Goal: Task Accomplishment & Management: Complete application form

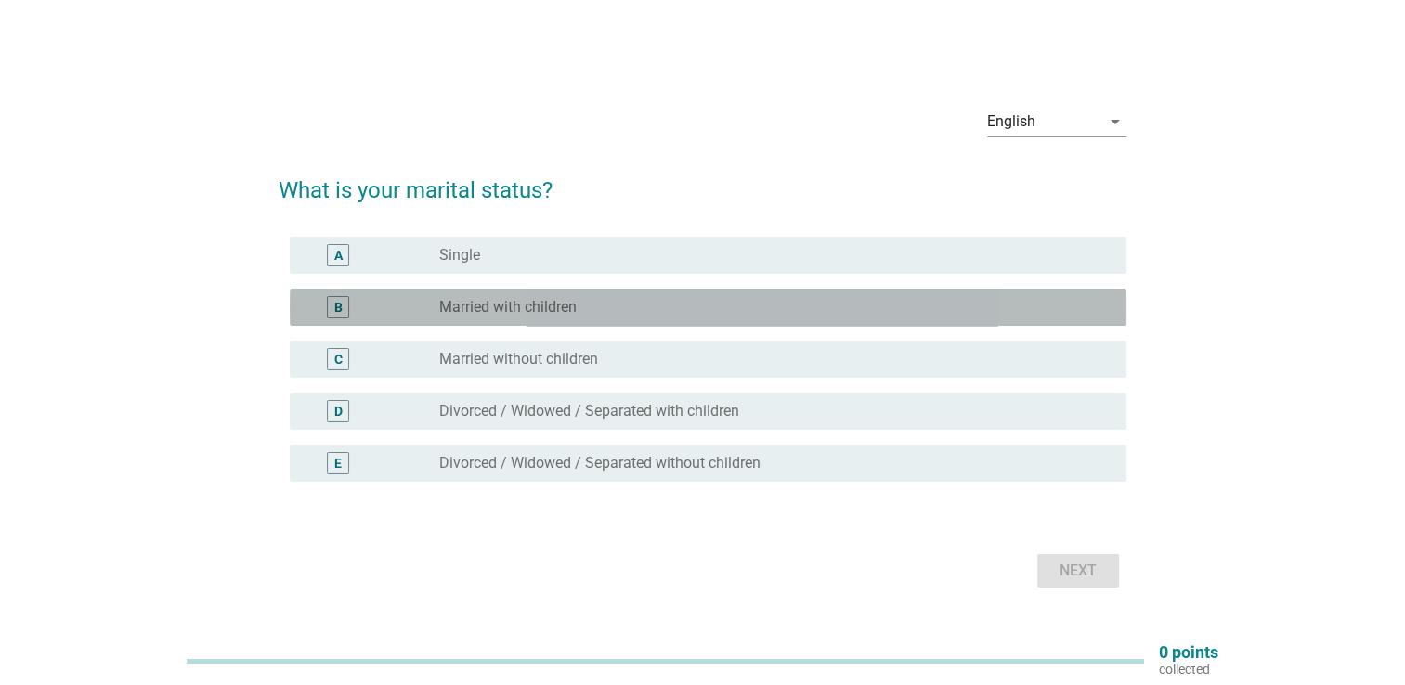
click at [591, 314] on div "radio_button_unchecked Married with children" at bounding box center [767, 307] width 657 height 19
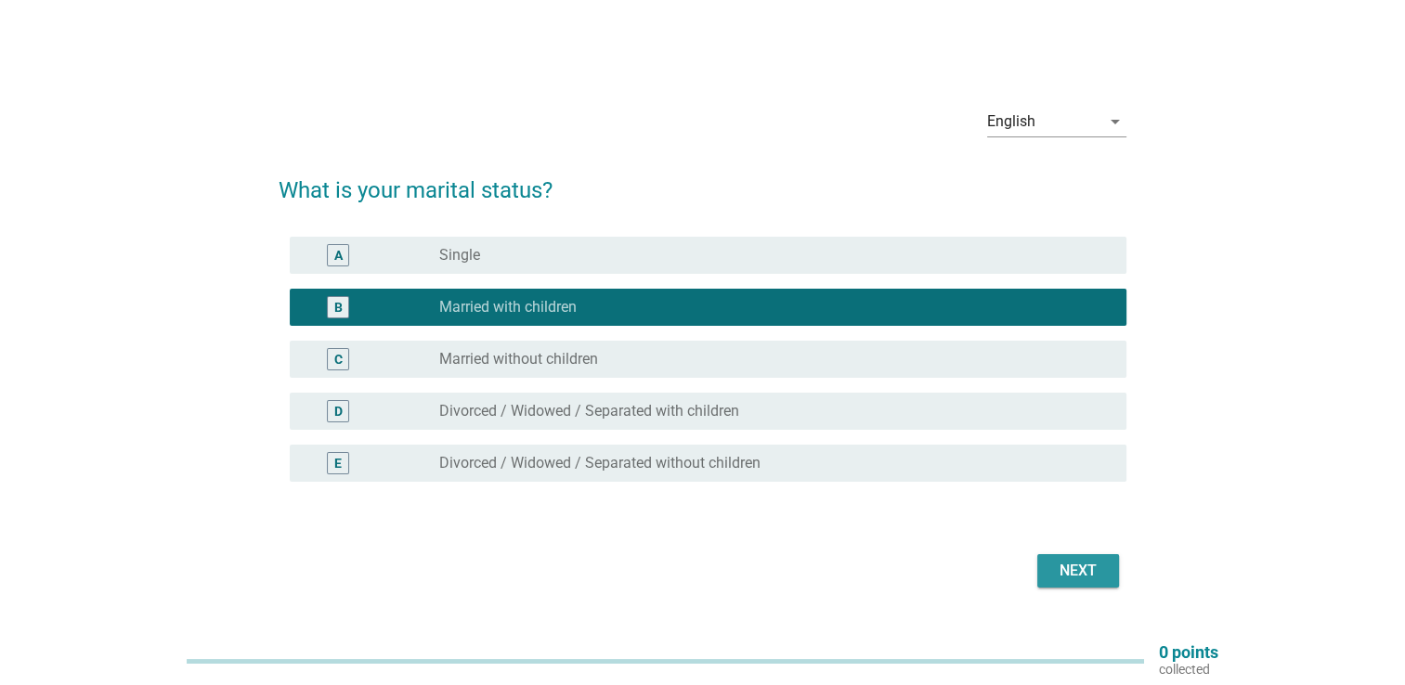
click at [1104, 580] on button "Next" at bounding box center [1078, 570] width 82 height 33
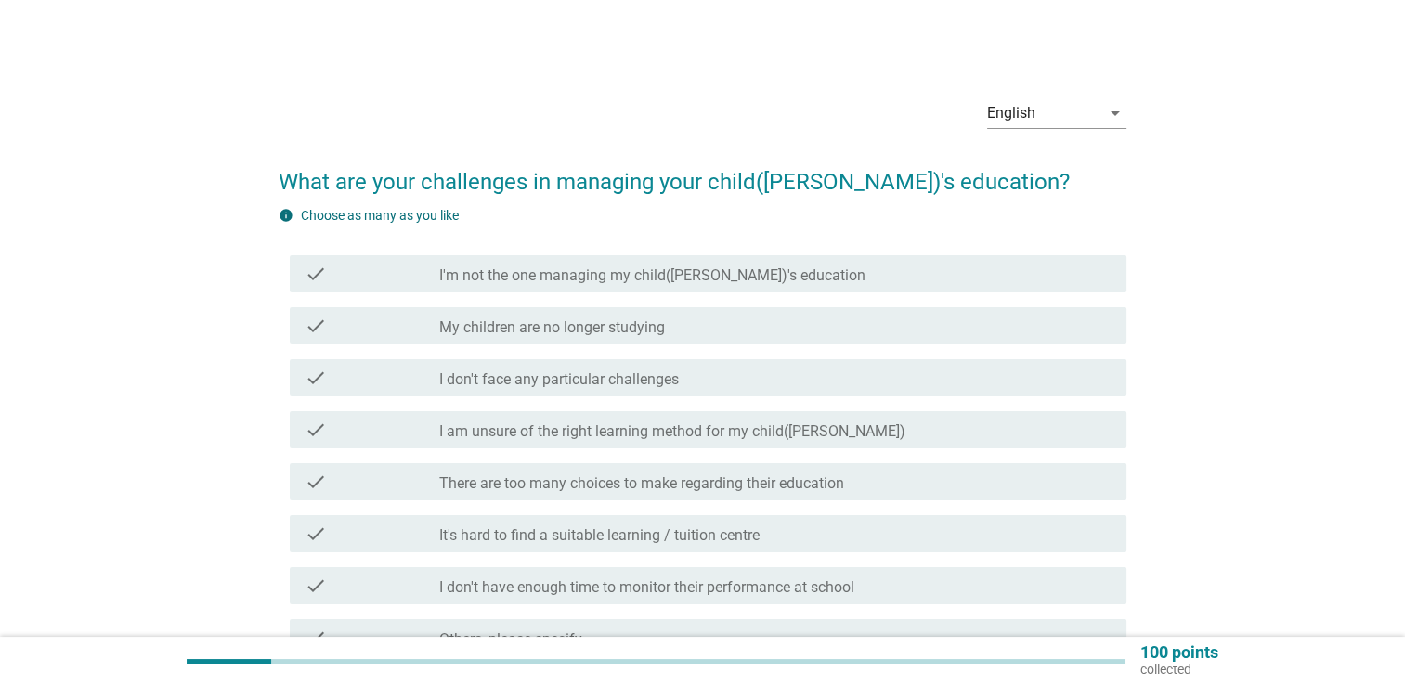
click at [616, 364] on div "check check_box_outline_blank I don't face any particular challenges" at bounding box center [708, 377] width 836 height 37
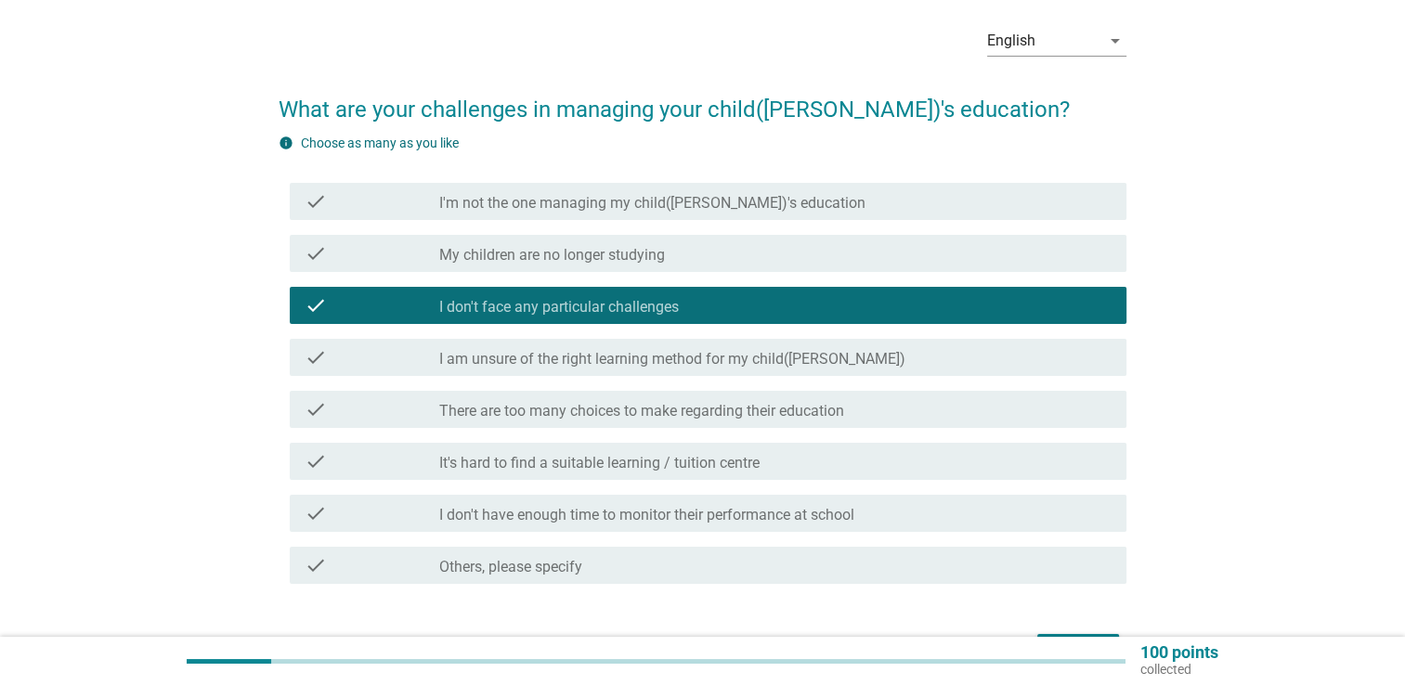
scroll to position [186, 0]
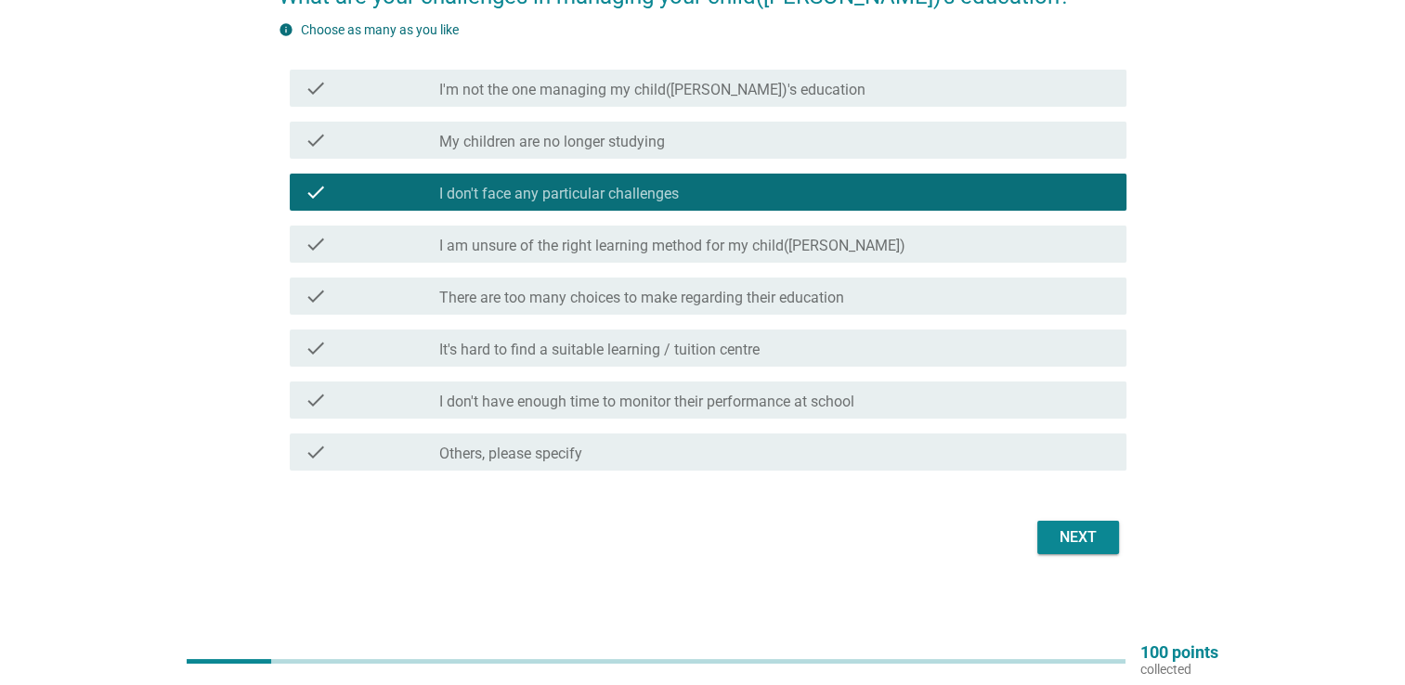
click at [1043, 543] on button "Next" at bounding box center [1078, 537] width 82 height 33
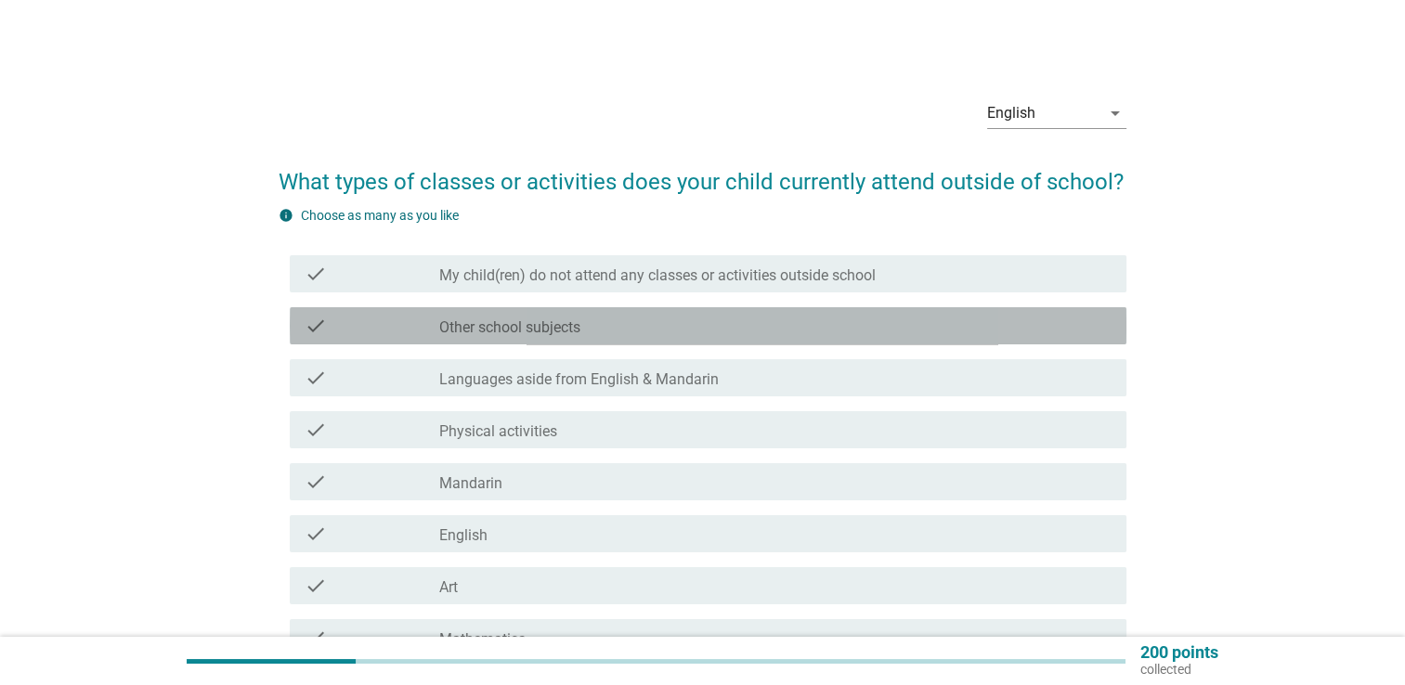
click at [512, 330] on label "Other school subjects" at bounding box center [509, 327] width 141 height 19
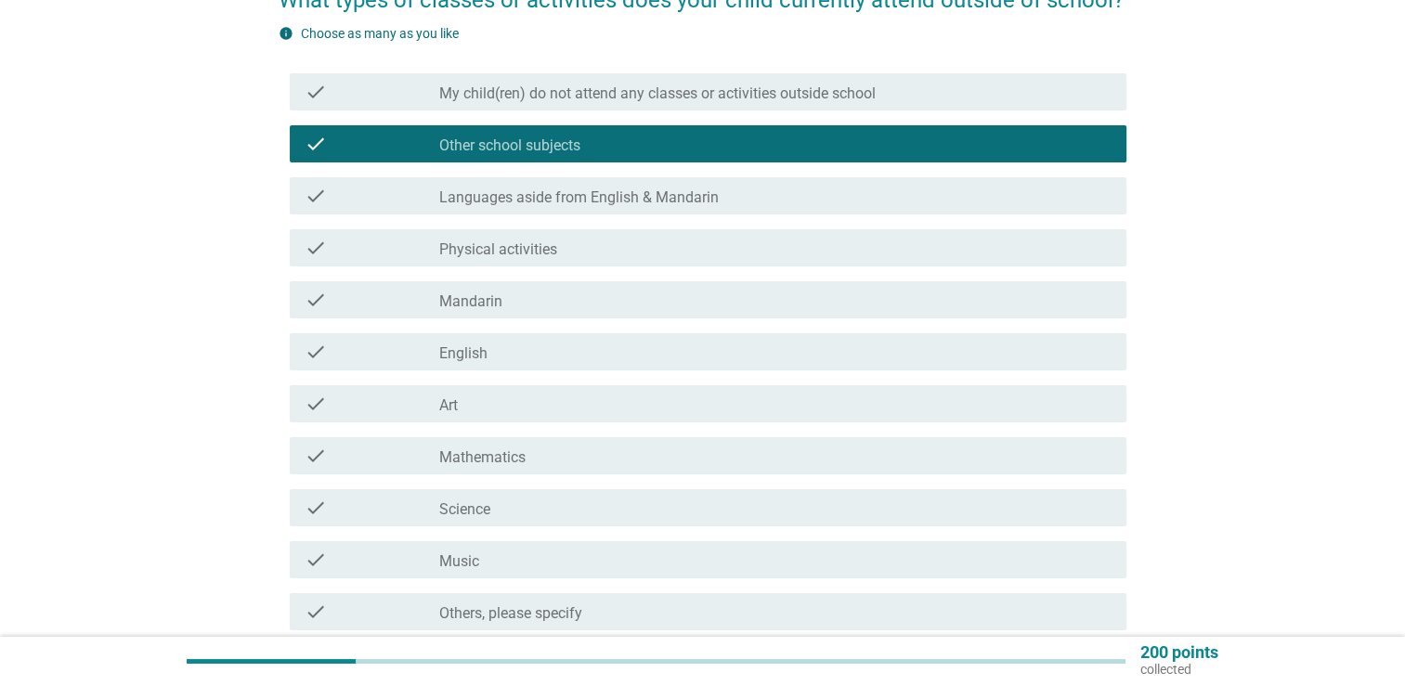
scroll to position [186, 0]
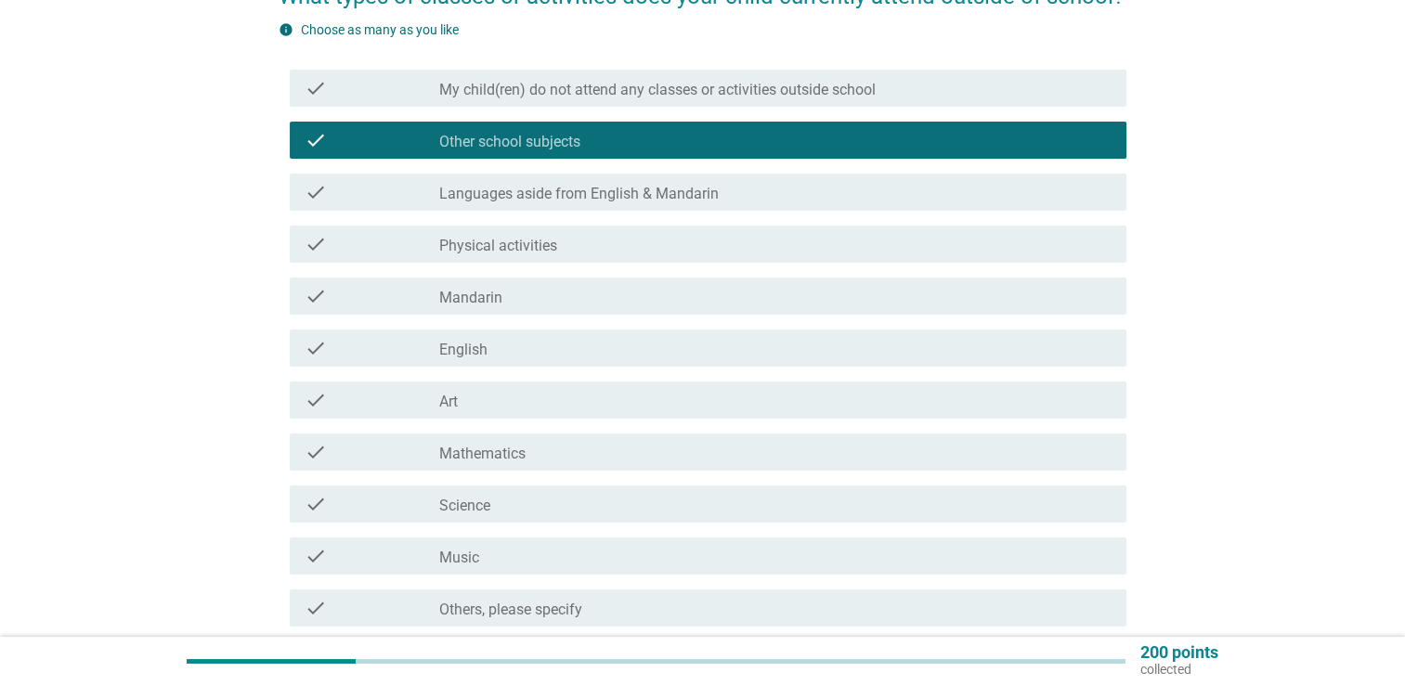
click at [515, 507] on div "check_box_outline_blank Science" at bounding box center [775, 504] width 672 height 22
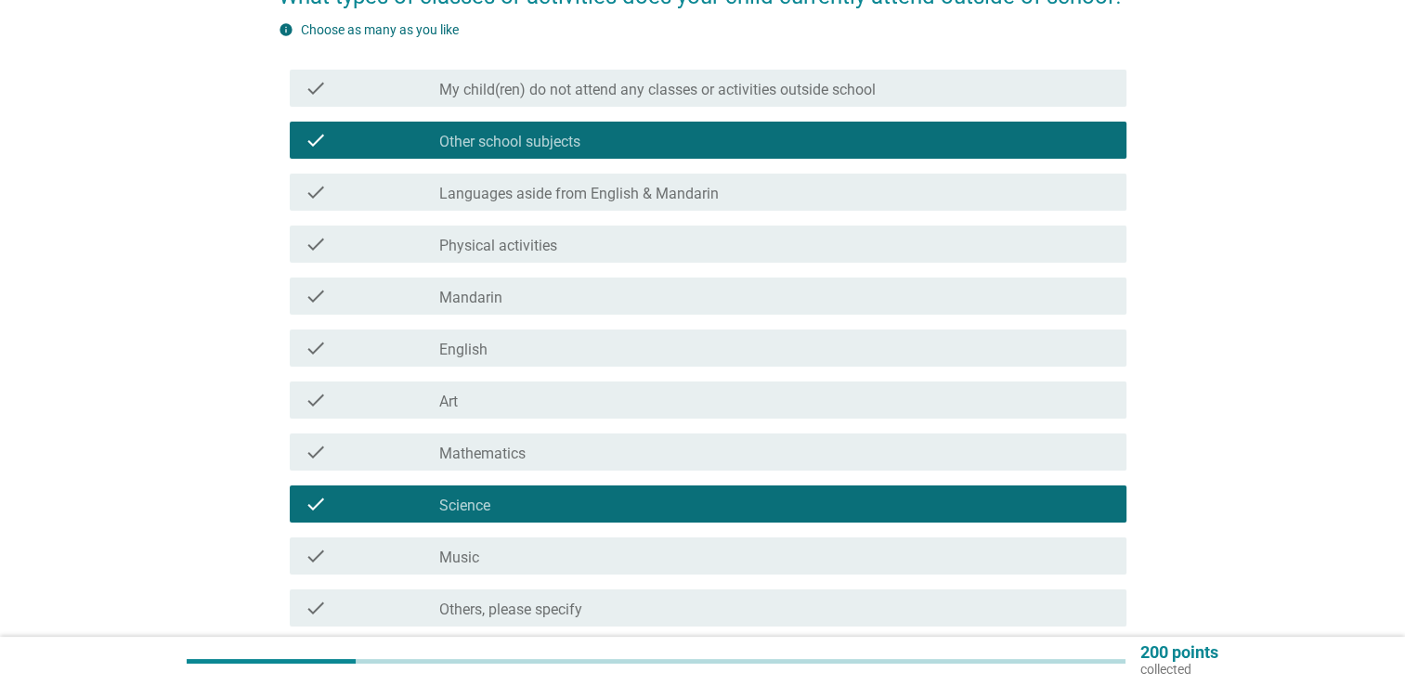
click at [529, 462] on div "check_box_outline_blank Mathematics" at bounding box center [775, 452] width 672 height 22
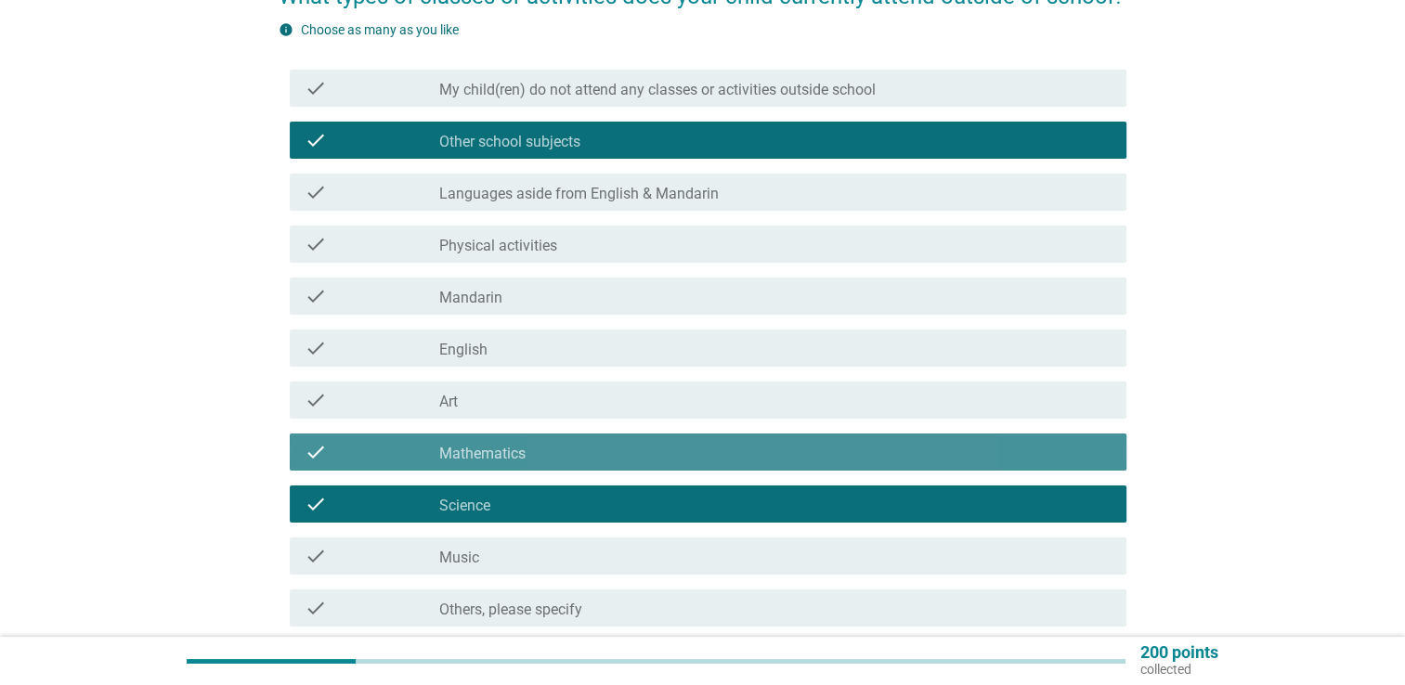
click at [529, 462] on div "check_box_outline_blank Mathematics" at bounding box center [775, 452] width 672 height 22
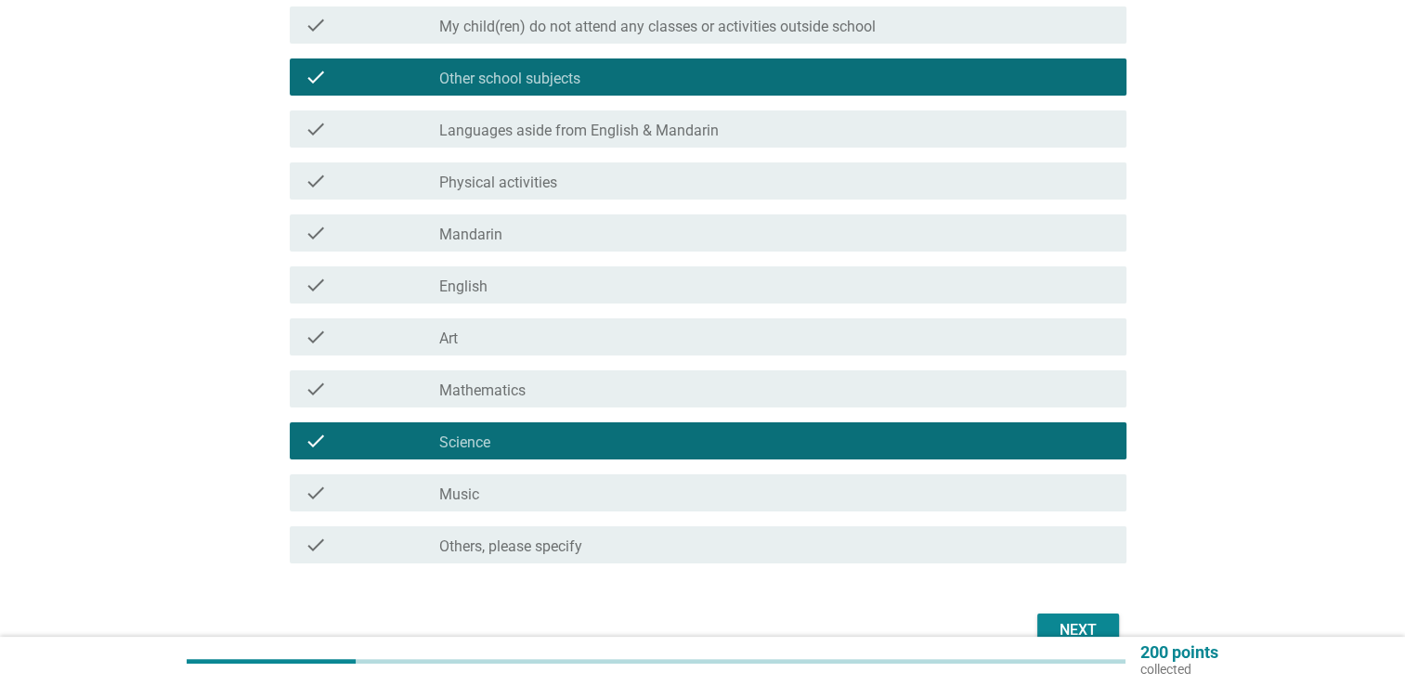
scroll to position [279, 0]
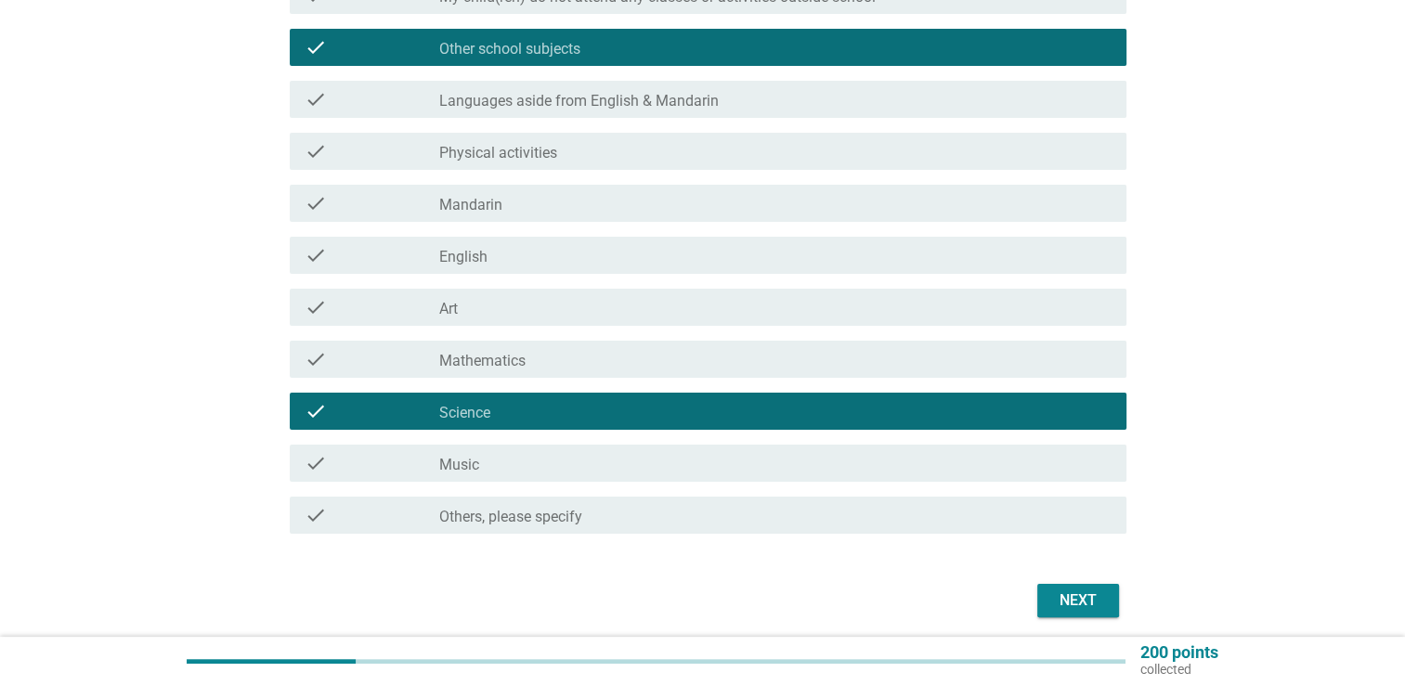
click at [612, 310] on div "check_box_outline_blank Art" at bounding box center [775, 307] width 672 height 22
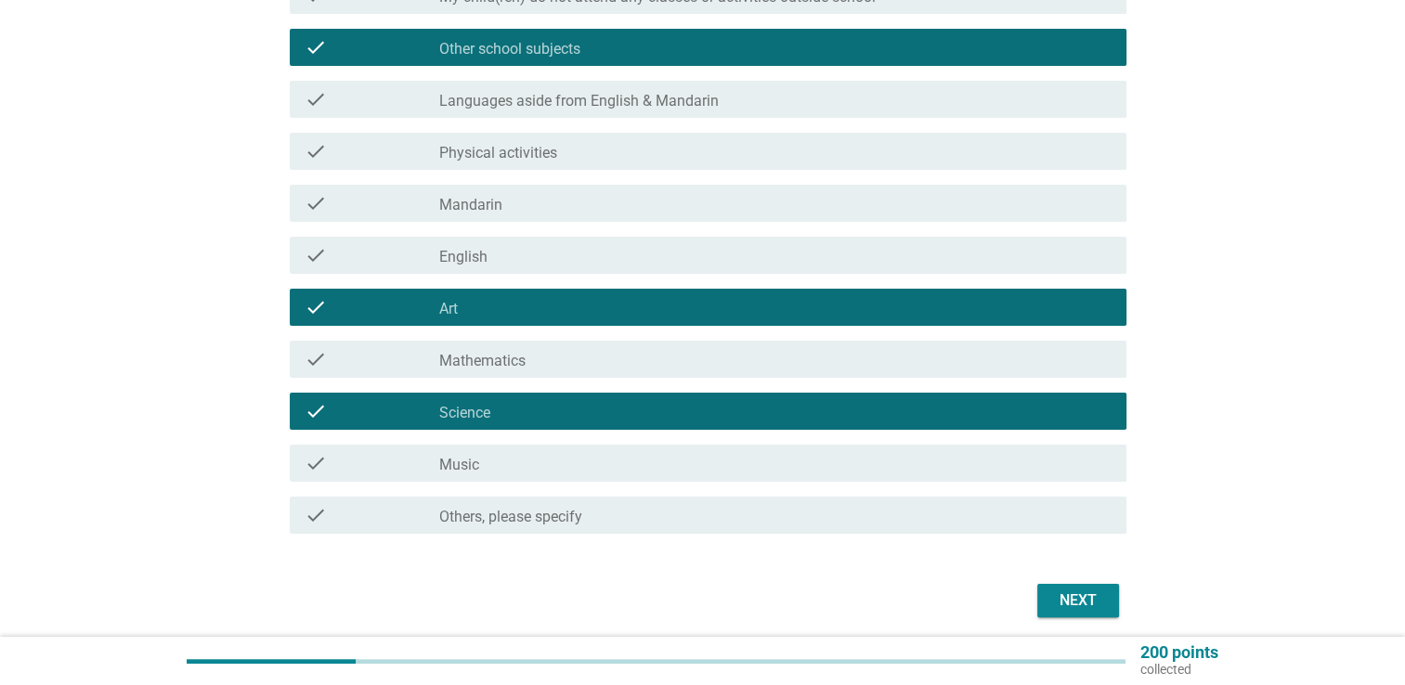
click at [1069, 599] on div "Next" at bounding box center [1078, 601] width 52 height 22
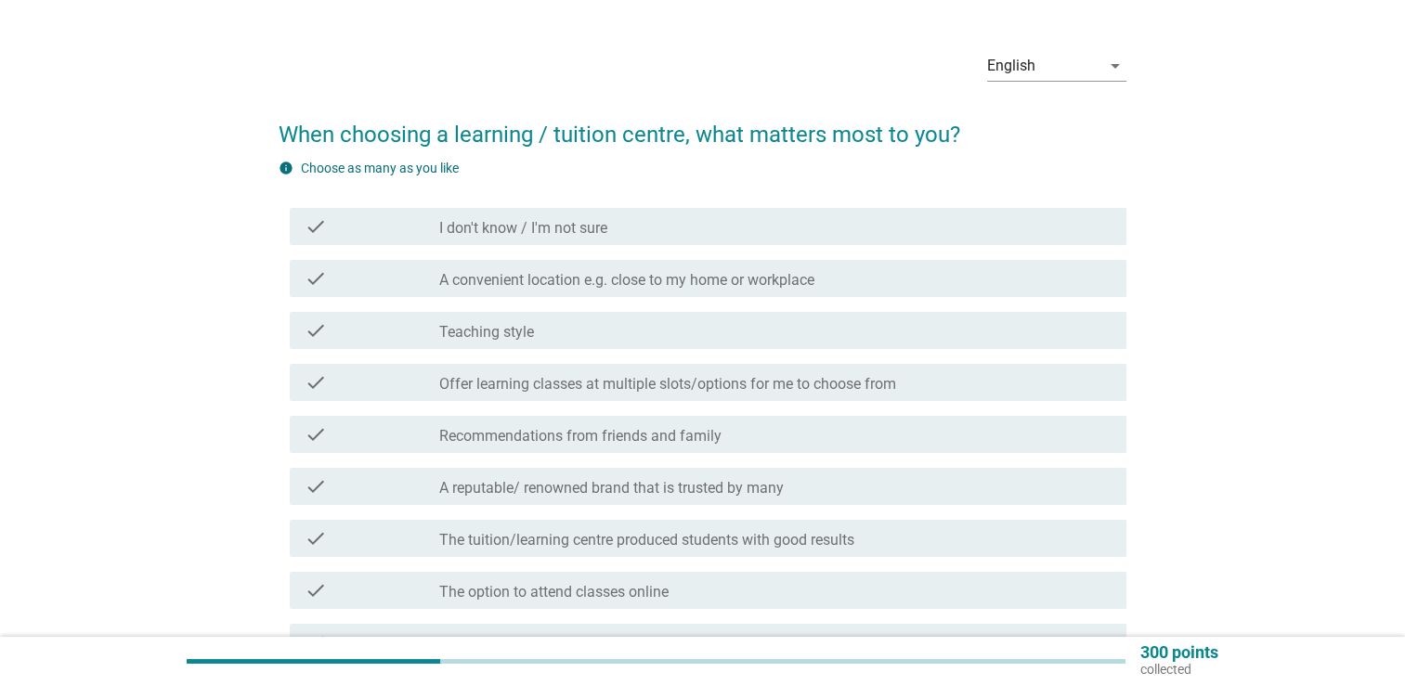
scroll to position [93, 0]
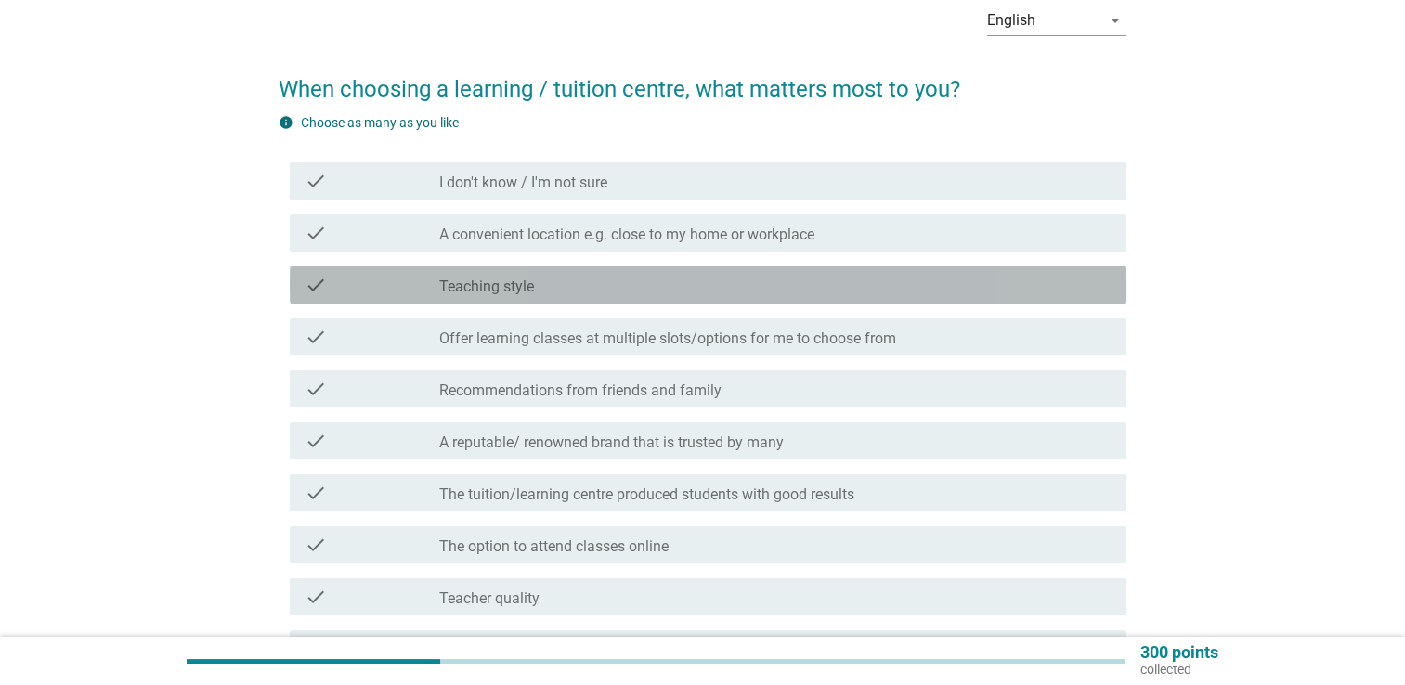
click at [702, 277] on div "check_box_outline_blank Teaching style" at bounding box center [775, 285] width 672 height 22
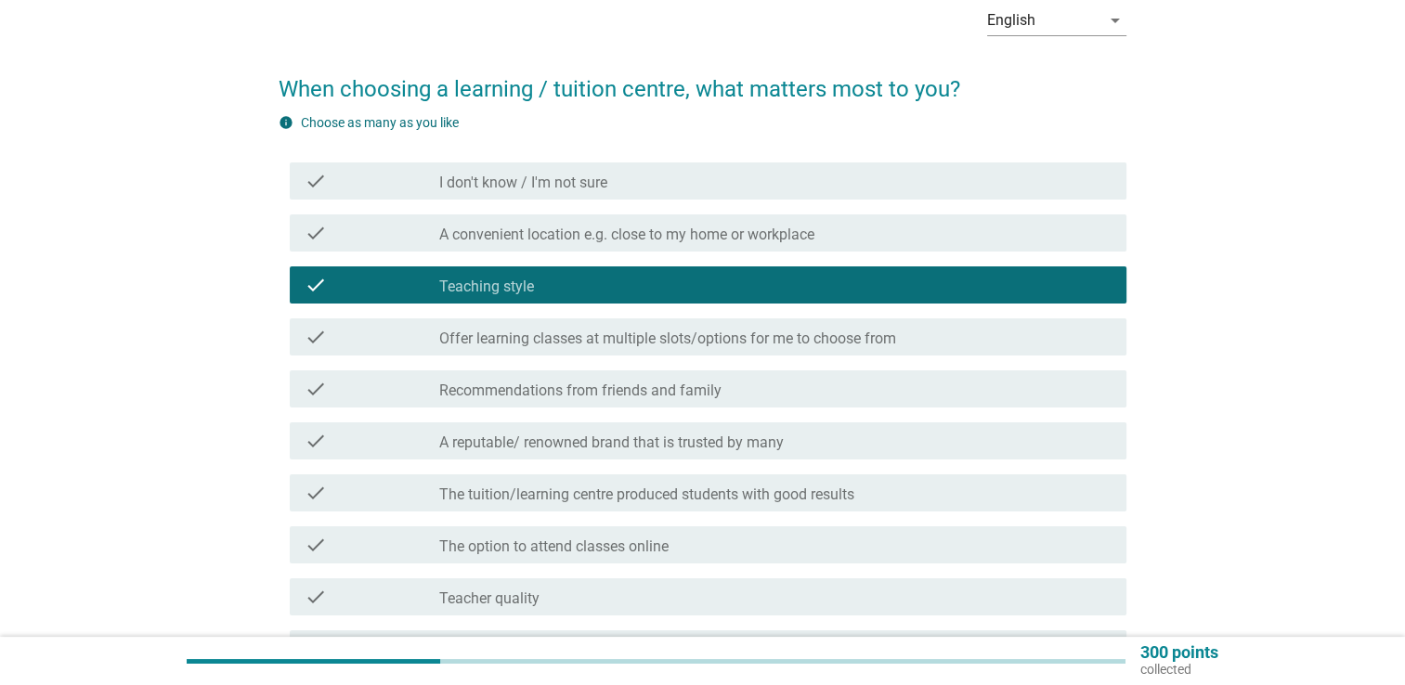
click at [737, 502] on label "The tuition/learning centre produced students with good results" at bounding box center [646, 495] width 415 height 19
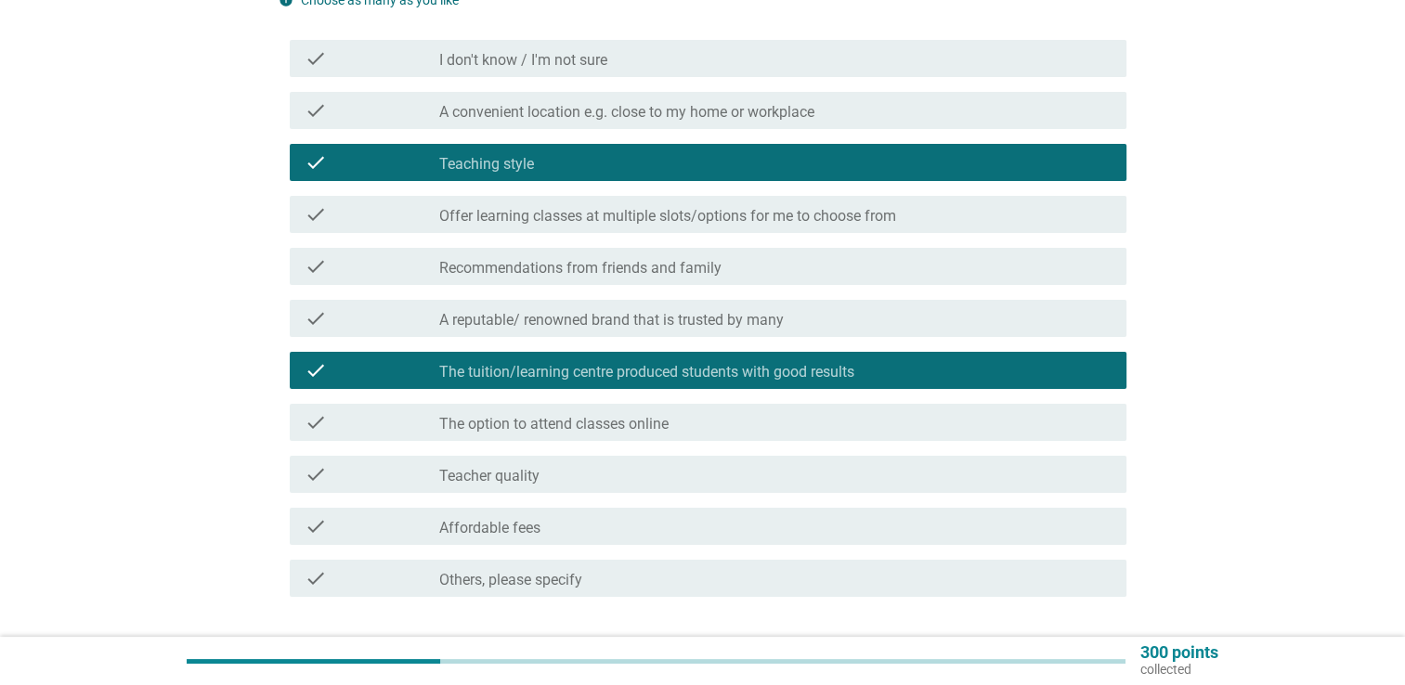
scroll to position [347, 0]
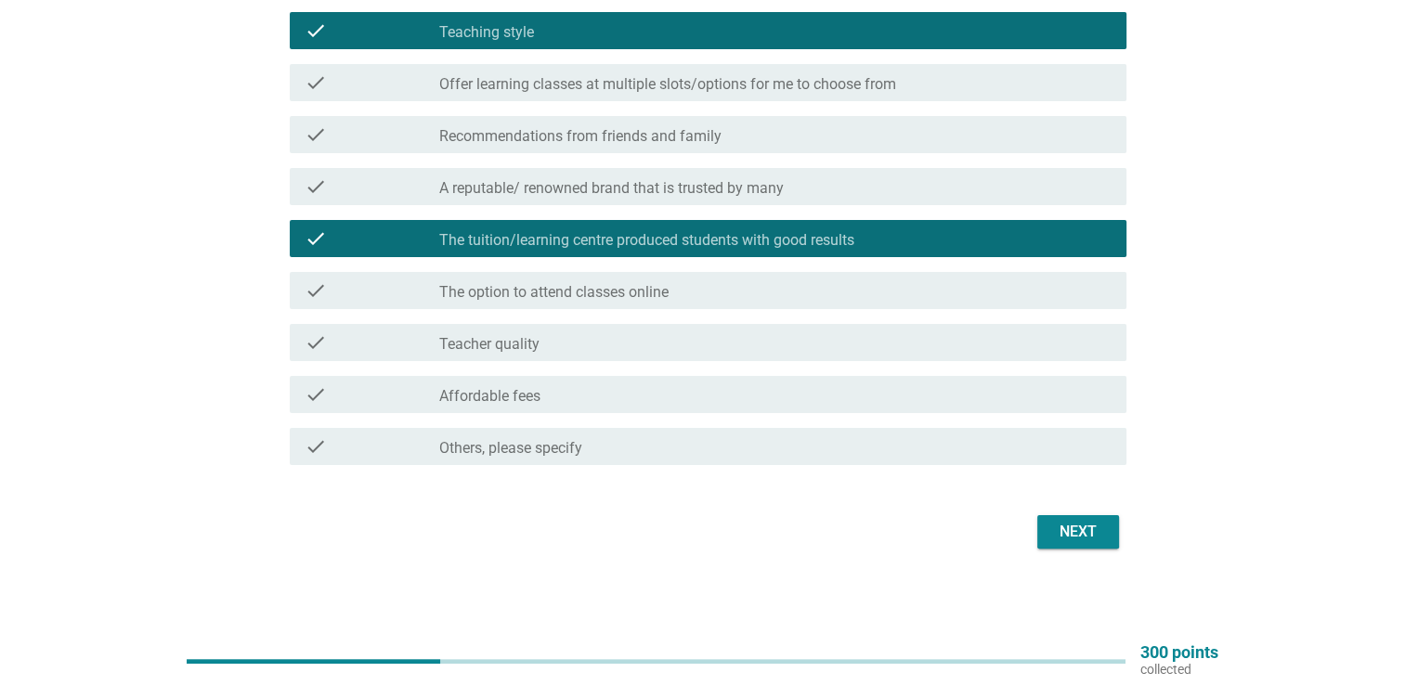
click at [1118, 544] on div "Next" at bounding box center [703, 532] width 848 height 45
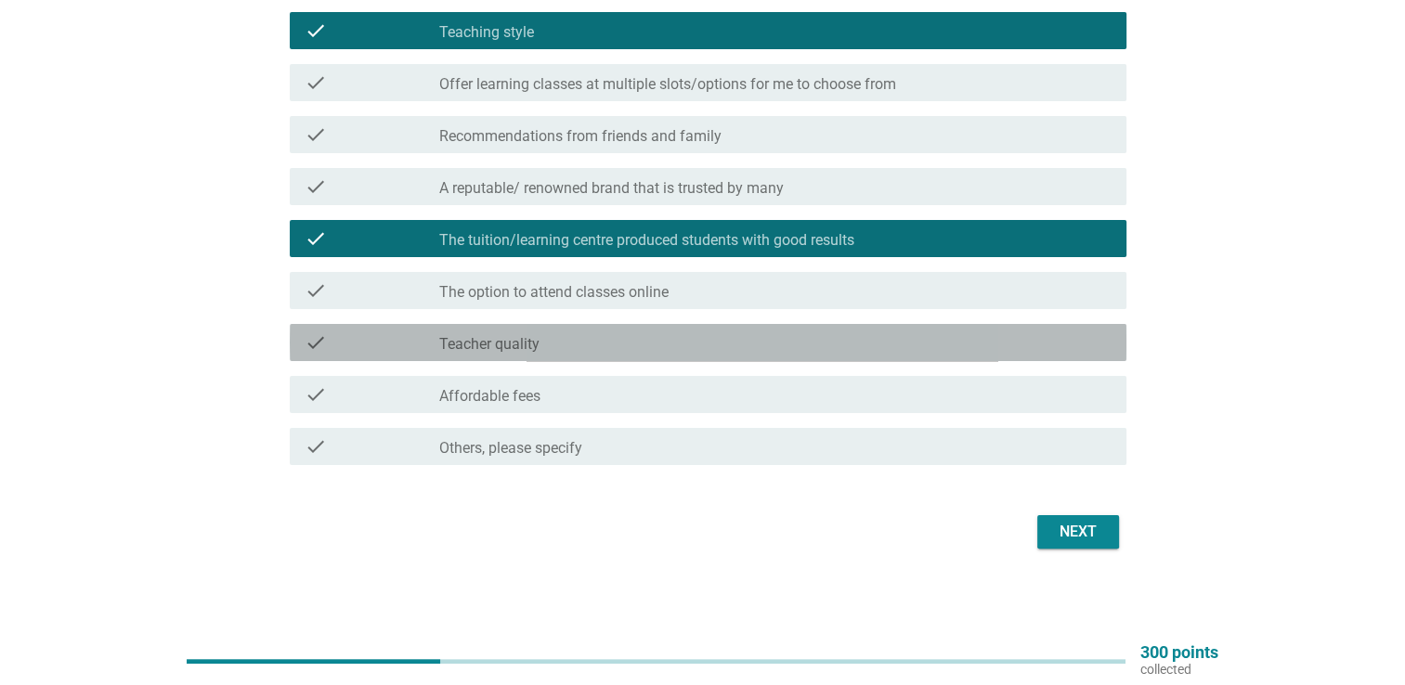
click at [727, 338] on div "check_box_outline_blank Teacher quality" at bounding box center [775, 342] width 672 height 22
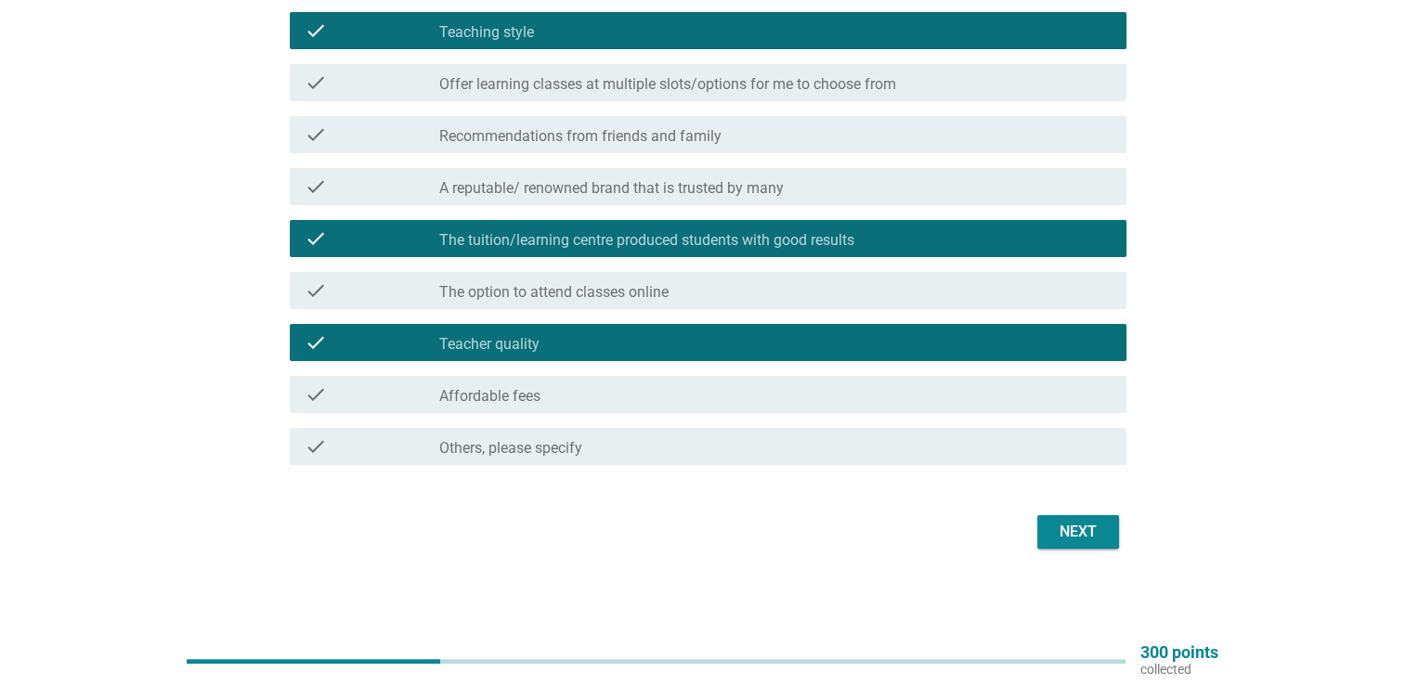
click at [770, 399] on div "check_box_outline_blank Affordable fees" at bounding box center [775, 394] width 672 height 22
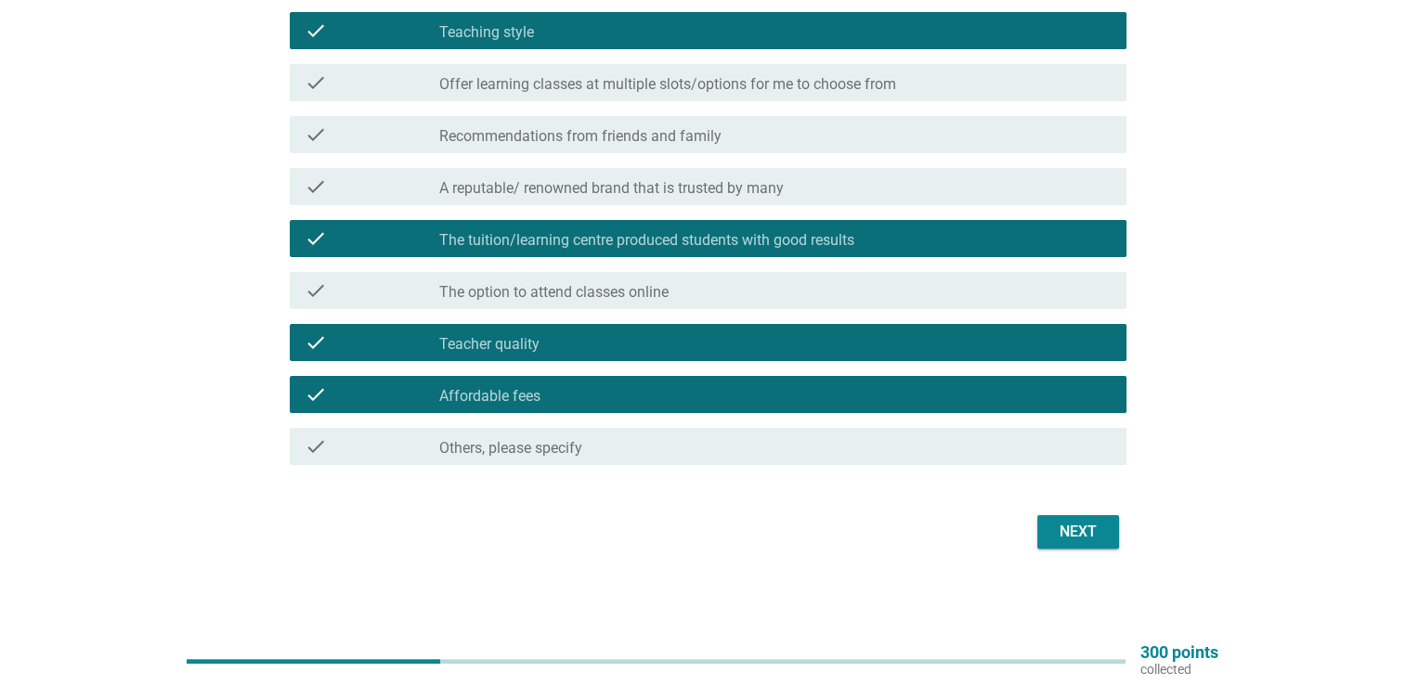
click at [1070, 543] on button "Next" at bounding box center [1078, 531] width 82 height 33
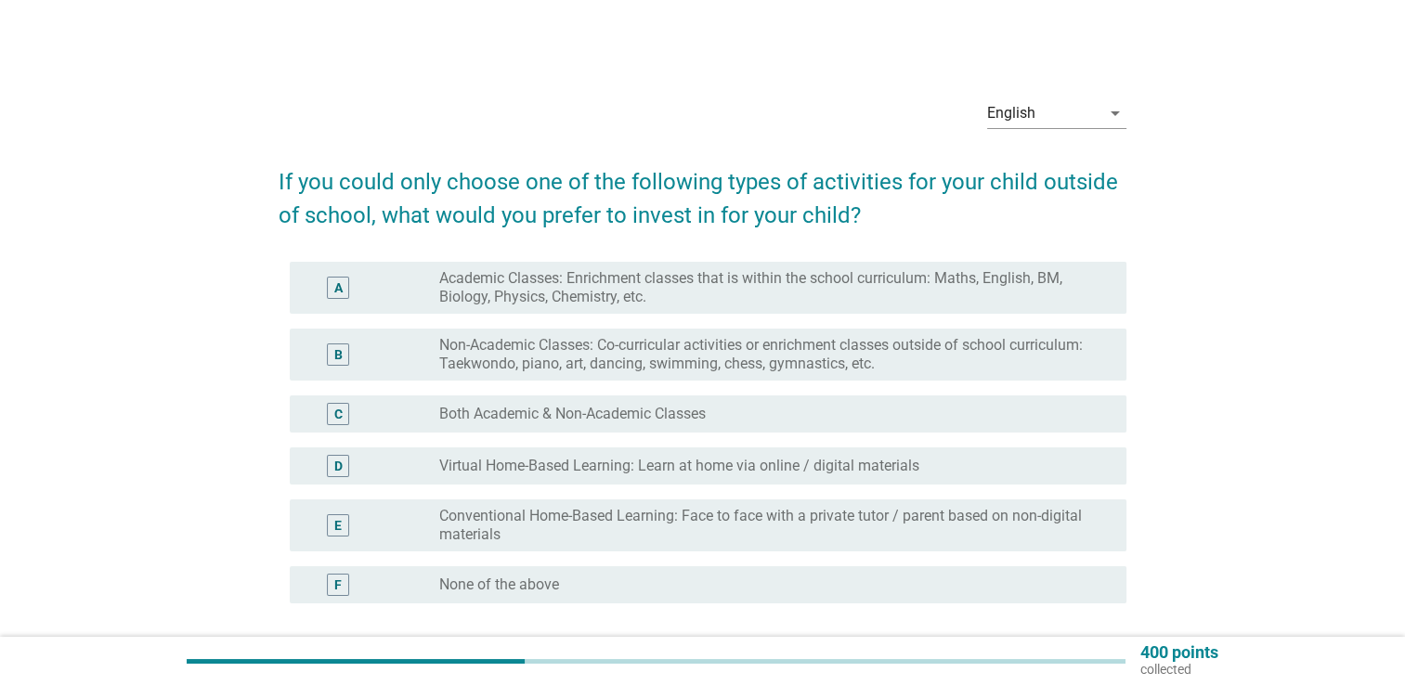
click at [838, 360] on label "Non-Academic Classes: Co-curricular activities or enrichment classes outside of…" at bounding box center [767, 354] width 657 height 37
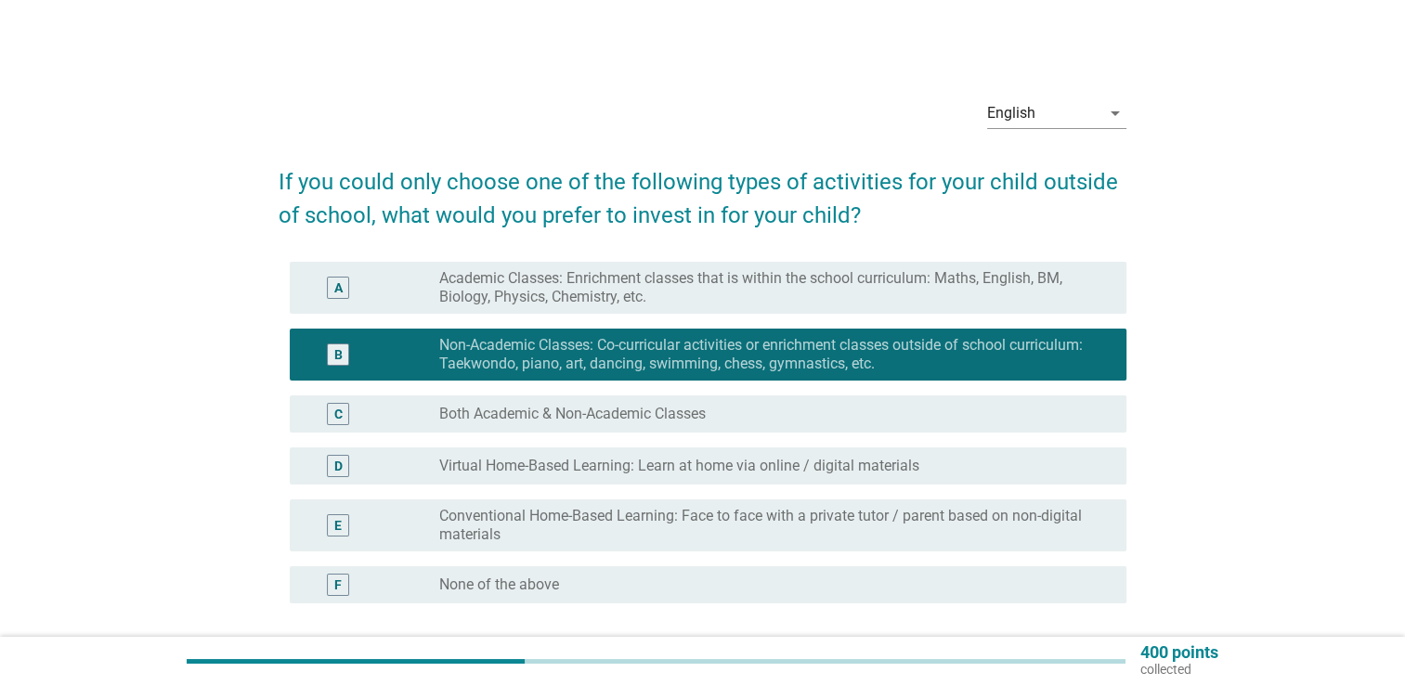
click at [850, 308] on div "A radio_button_unchecked Academic Classes: Enrichment classes that is within th…" at bounding box center [708, 288] width 836 height 52
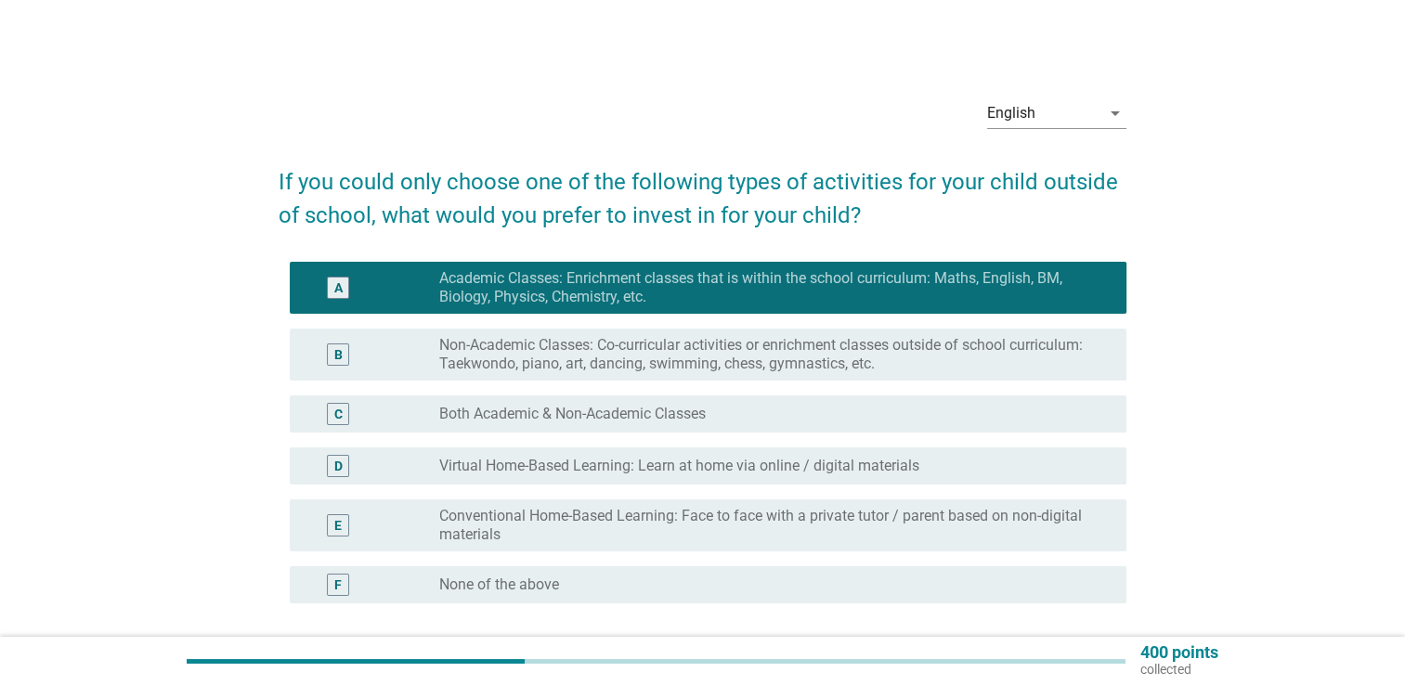
click at [895, 364] on label "Non-Academic Classes: Co-curricular activities or enrichment classes outside of…" at bounding box center [767, 354] width 657 height 37
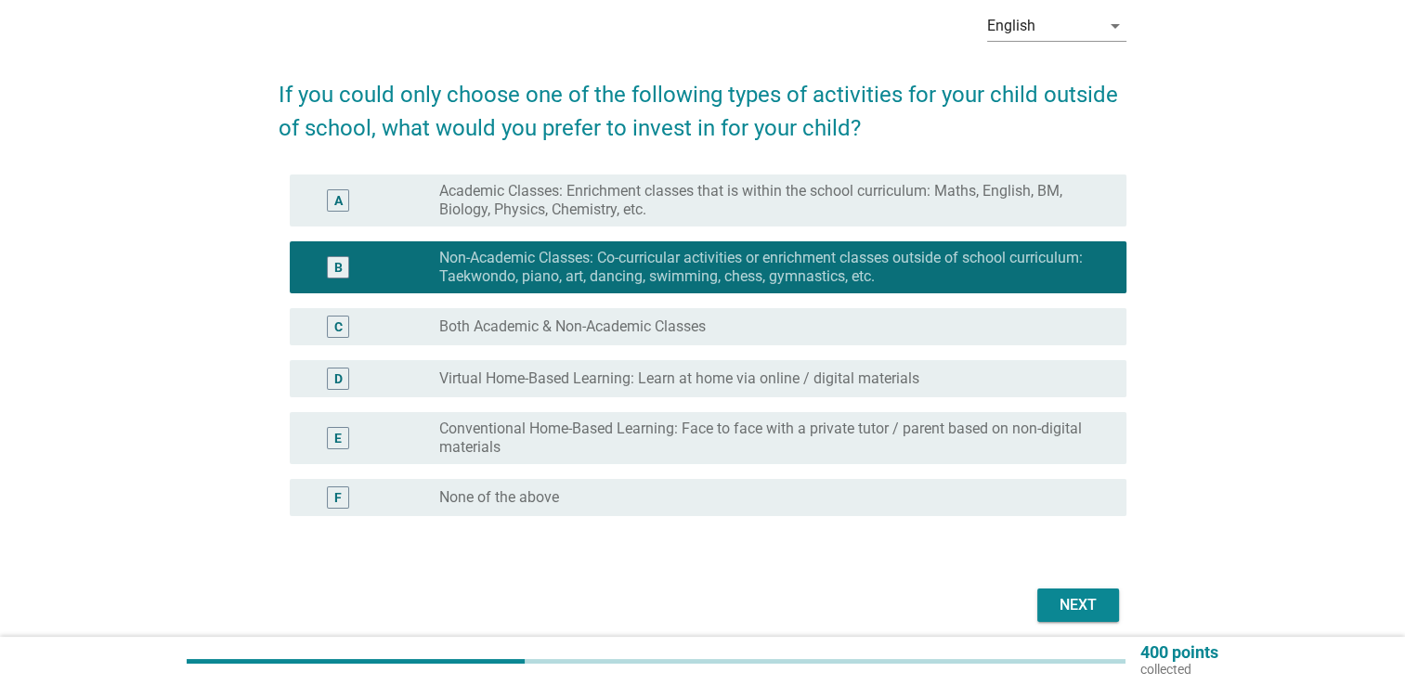
scroll to position [161, 0]
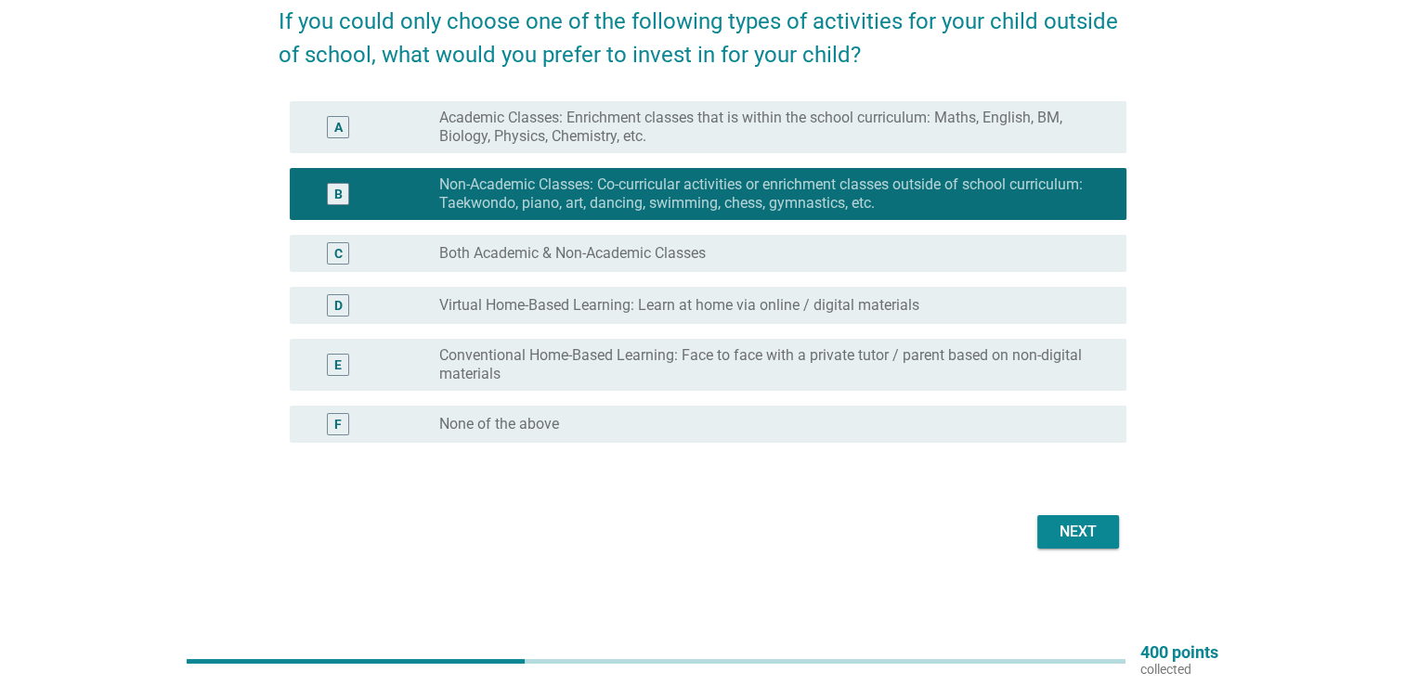
click at [1077, 528] on div "Next" at bounding box center [1078, 532] width 52 height 22
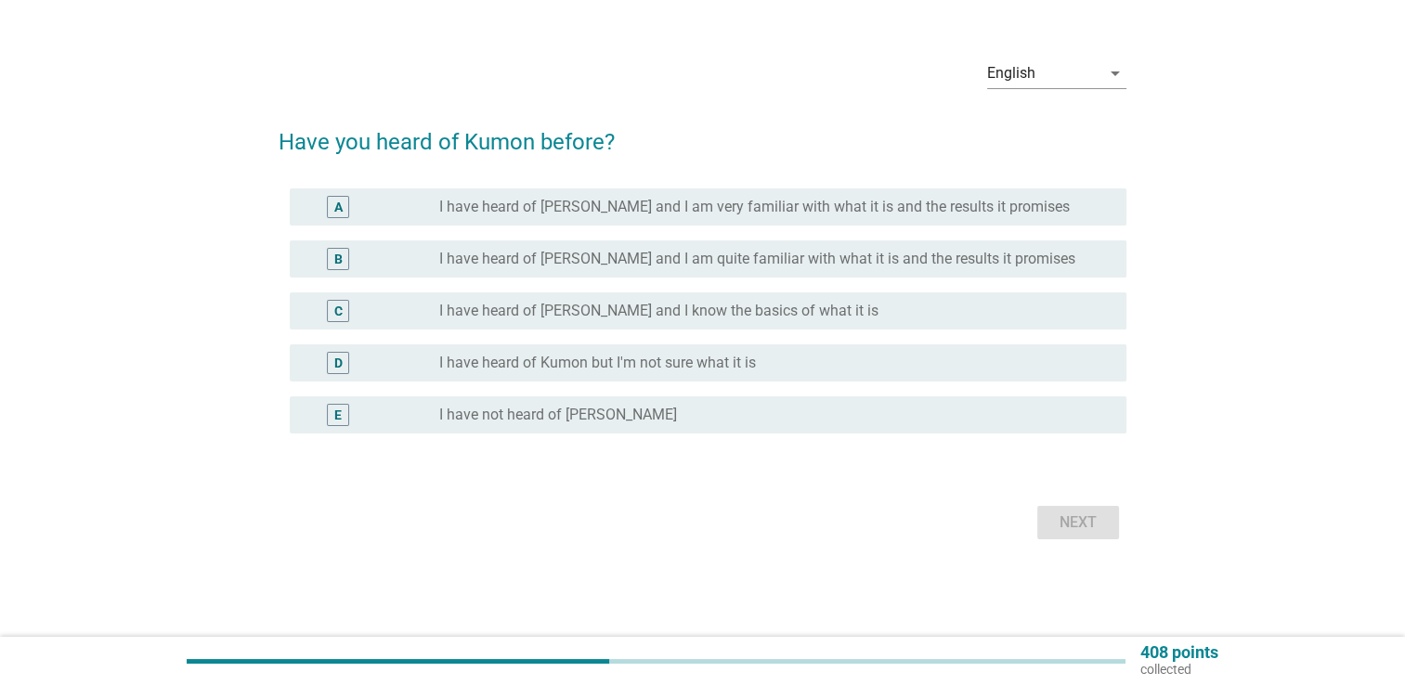
scroll to position [0, 0]
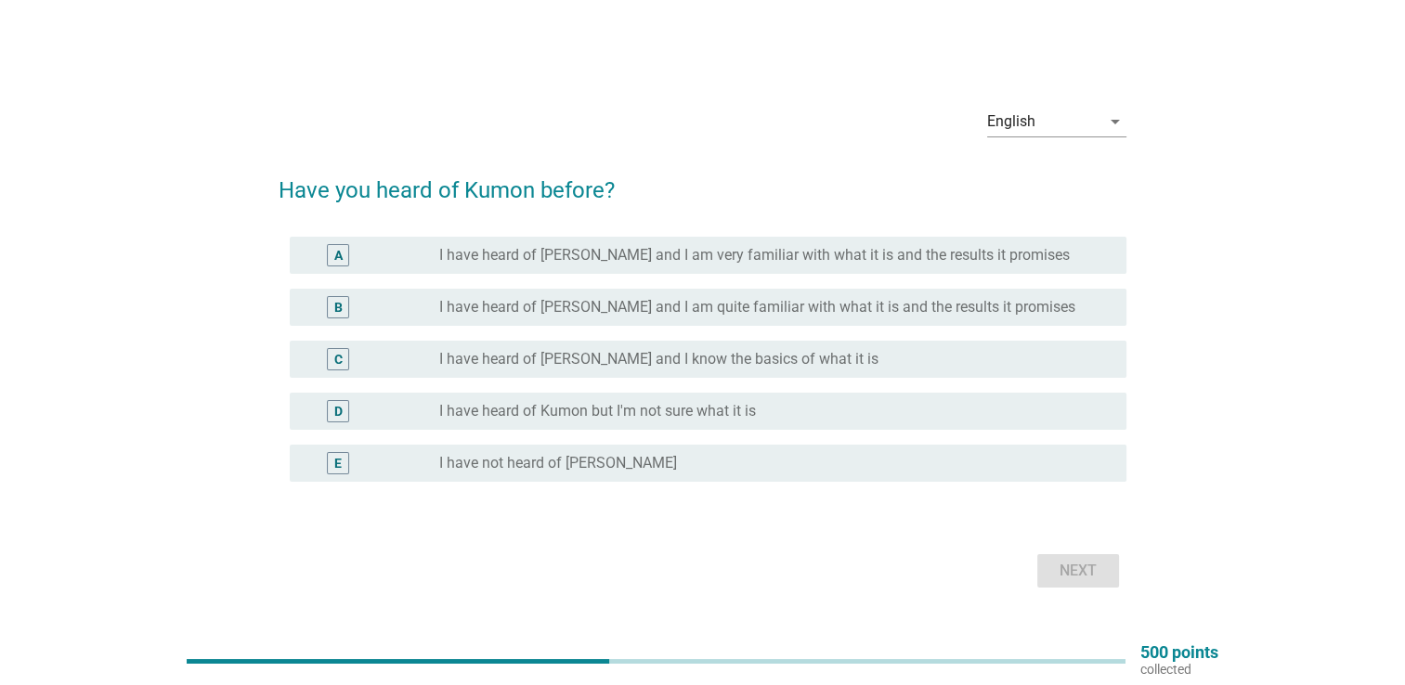
click at [756, 404] on div "radio_button_unchecked I have heard of Kumon but I'm not sure what it is" at bounding box center [767, 411] width 657 height 19
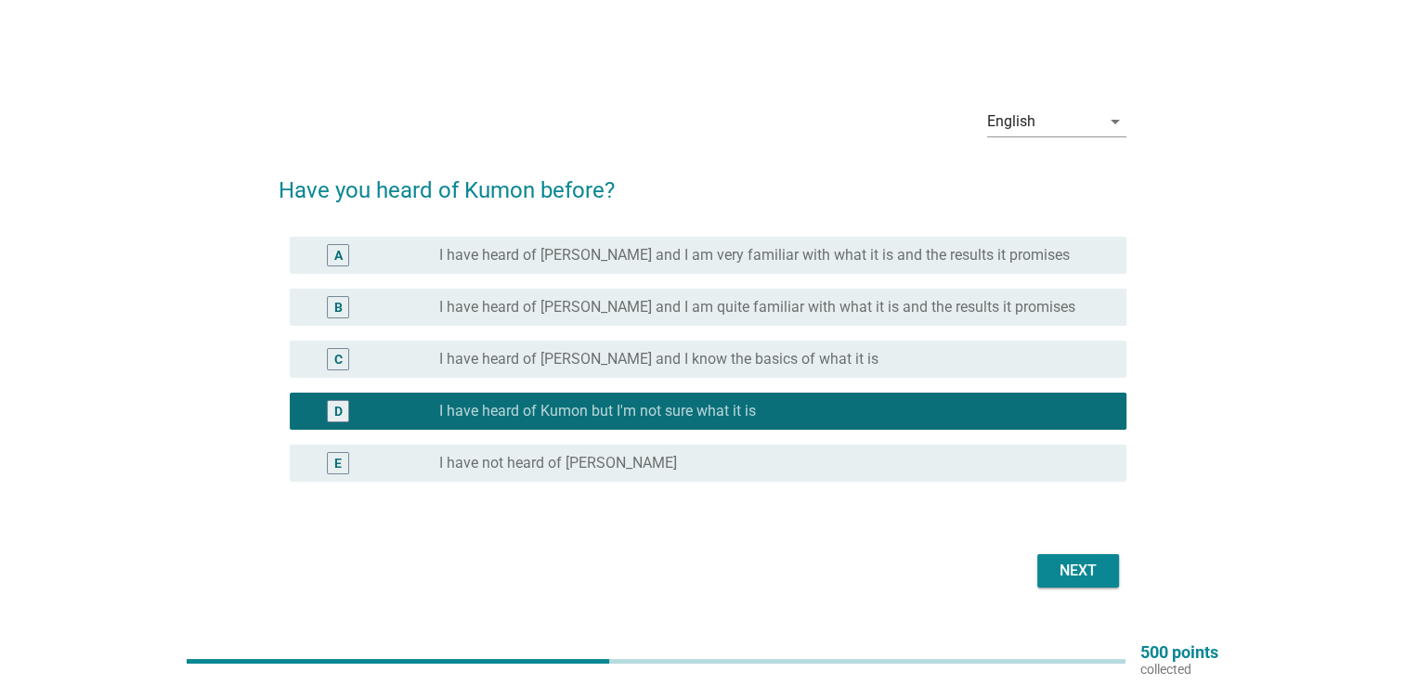
click at [1075, 589] on div "Next" at bounding box center [703, 571] width 848 height 45
click at [1076, 579] on div "Next" at bounding box center [1078, 571] width 52 height 22
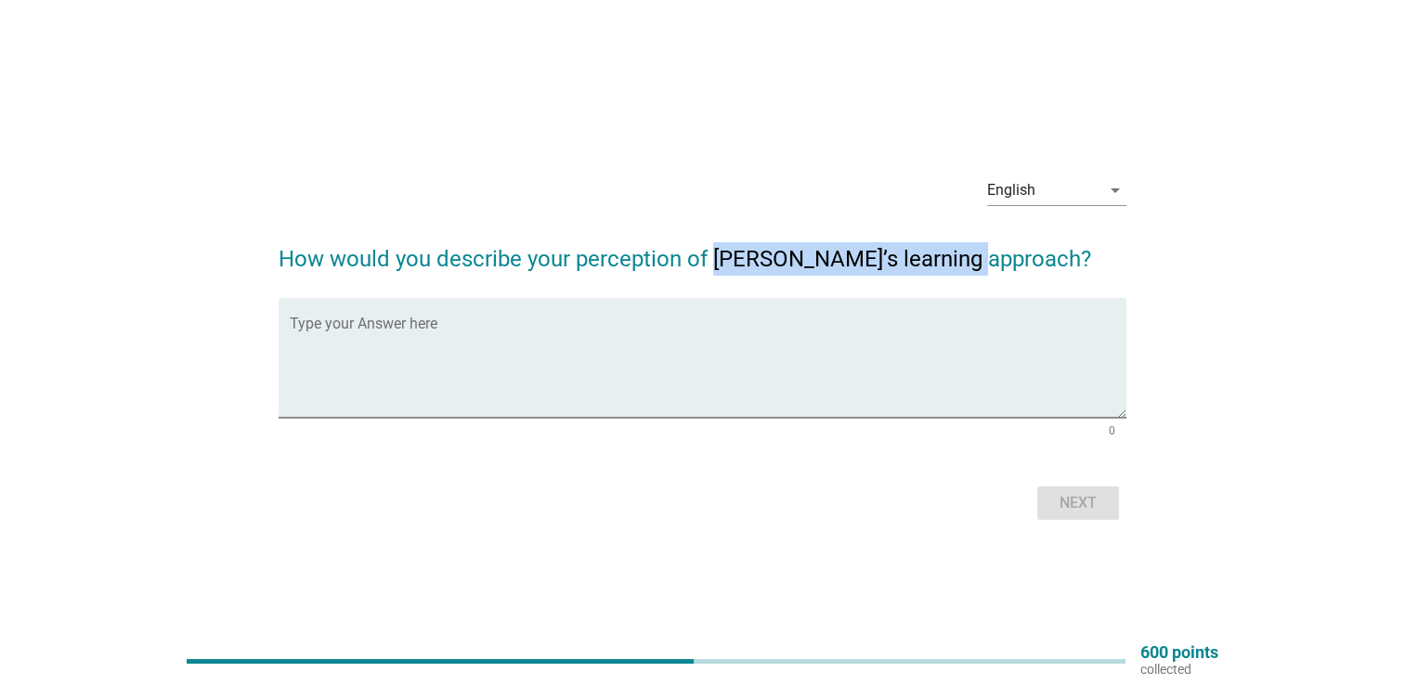
drag, startPoint x: 713, startPoint y: 255, endPoint x: 976, endPoint y: 263, distance: 262.8
click at [976, 263] on h2 "How would you describe your perception of [PERSON_NAME]’s learning approach?" at bounding box center [703, 250] width 848 height 52
copy h2 "[PERSON_NAME]’s learning approach"
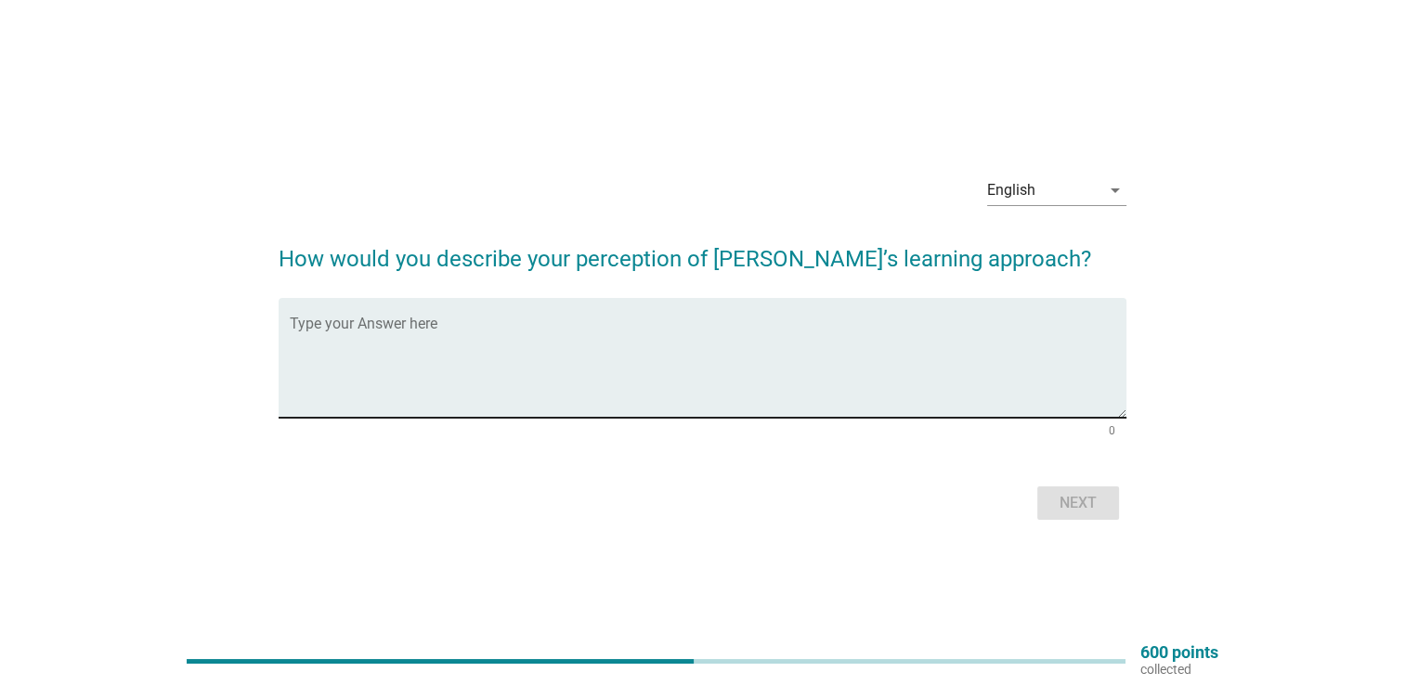
click at [476, 345] on textarea "Type your Answer here" at bounding box center [708, 368] width 836 height 97
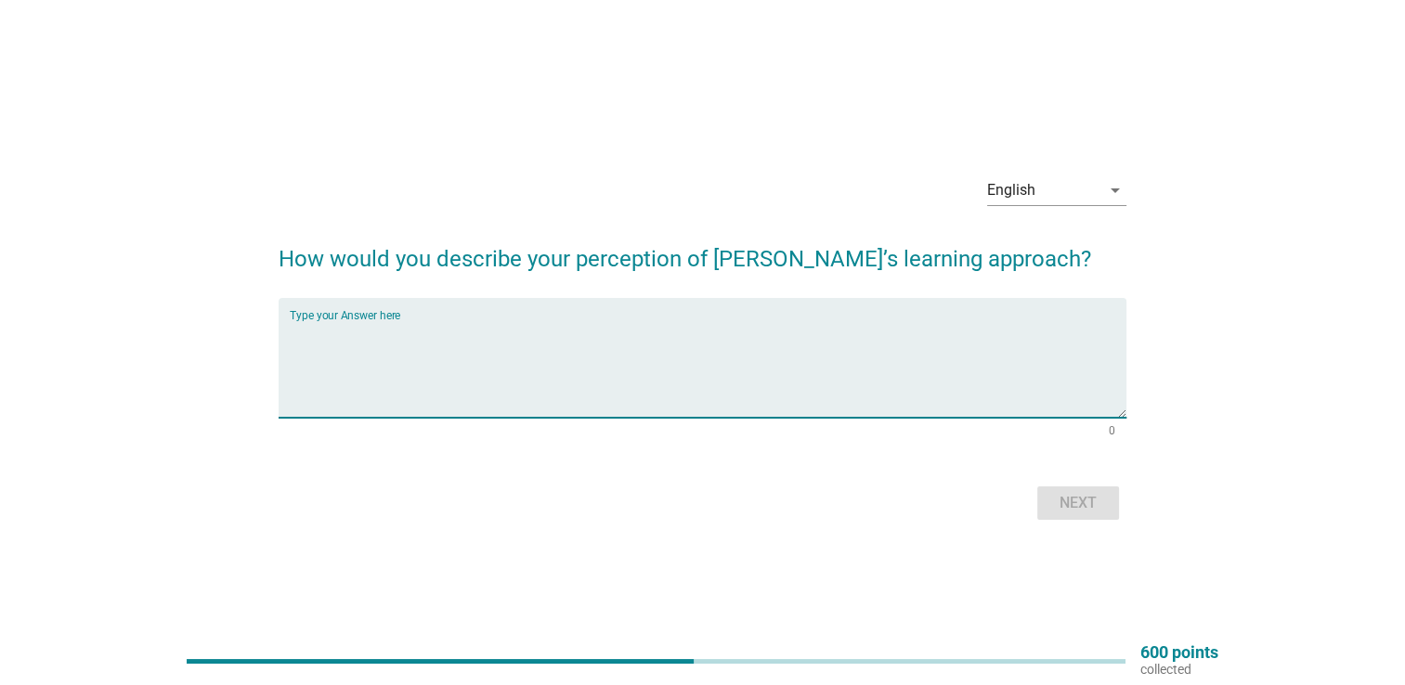
paste textarea "structured approach to education that aims to [PERSON_NAME] self-learning and i…"
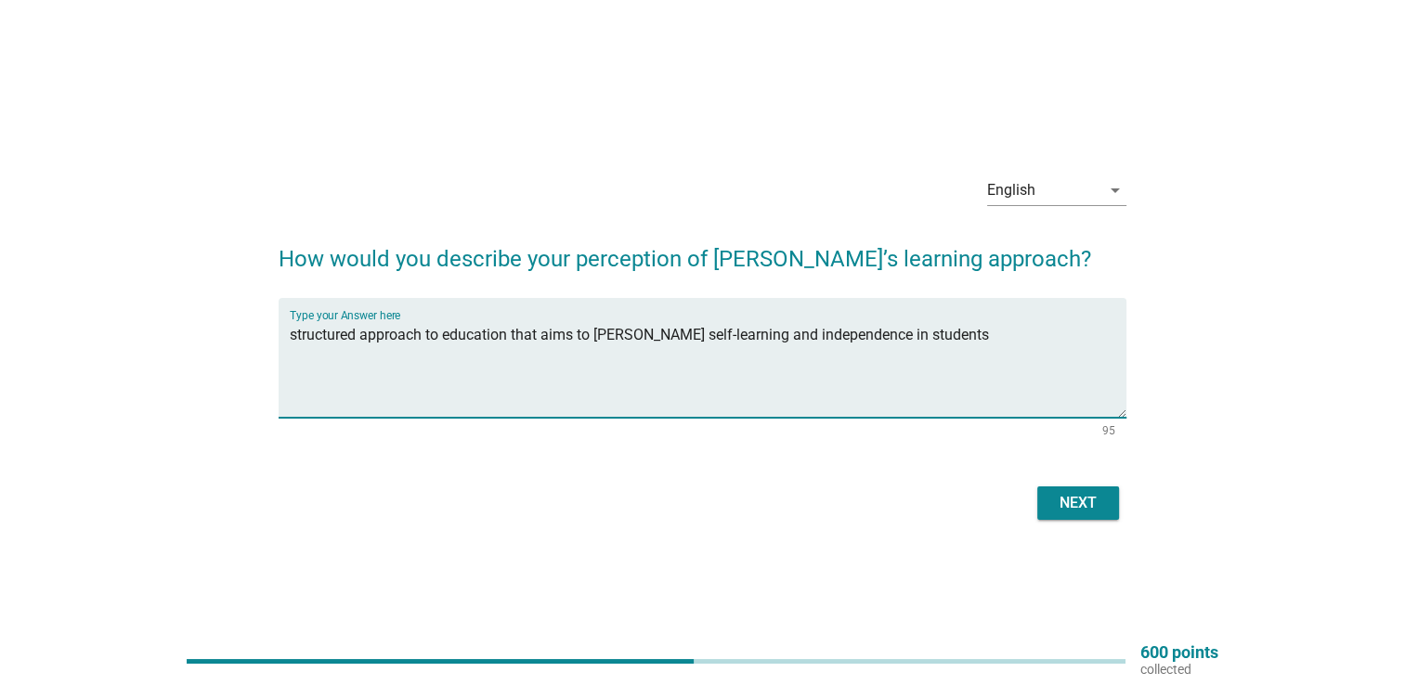
type textarea "structured approach to education that aims to [PERSON_NAME] self-learning and i…"
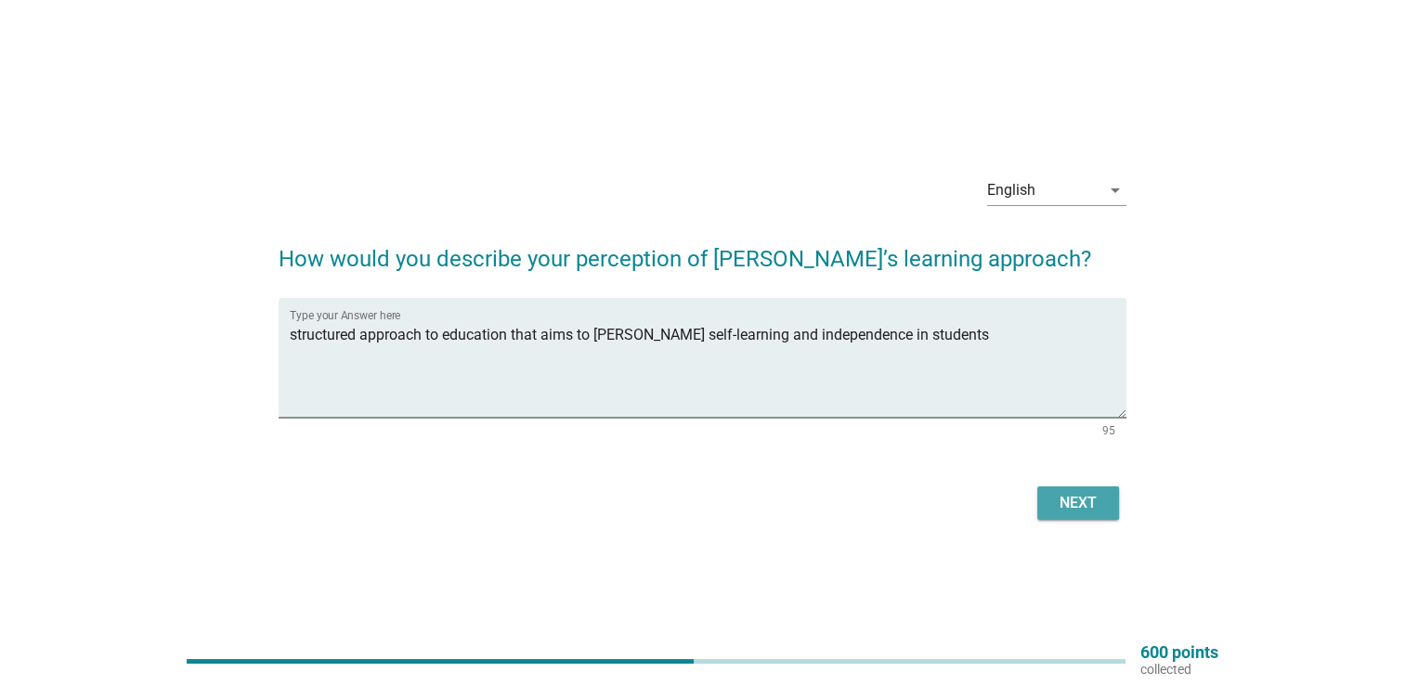
click at [1072, 504] on div "Next" at bounding box center [1078, 503] width 52 height 22
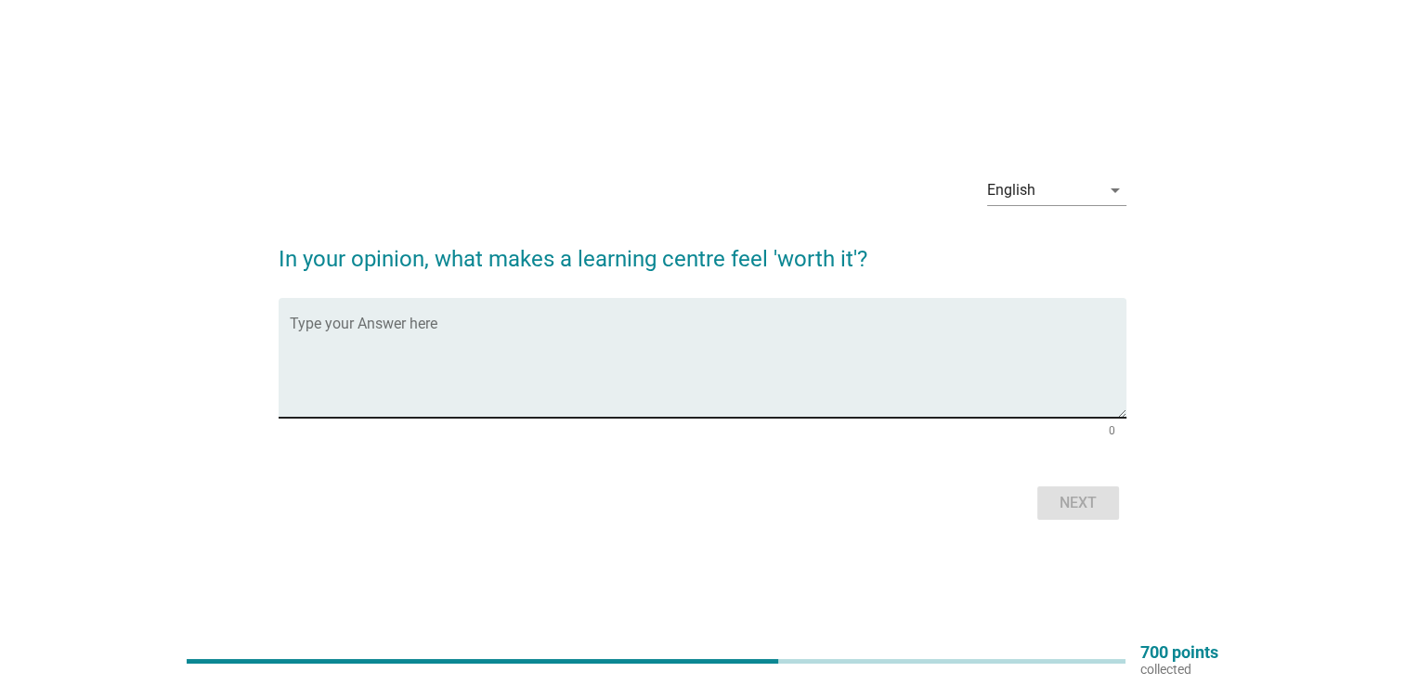
click at [554, 330] on textarea "Type your Answer here" at bounding box center [708, 368] width 836 height 97
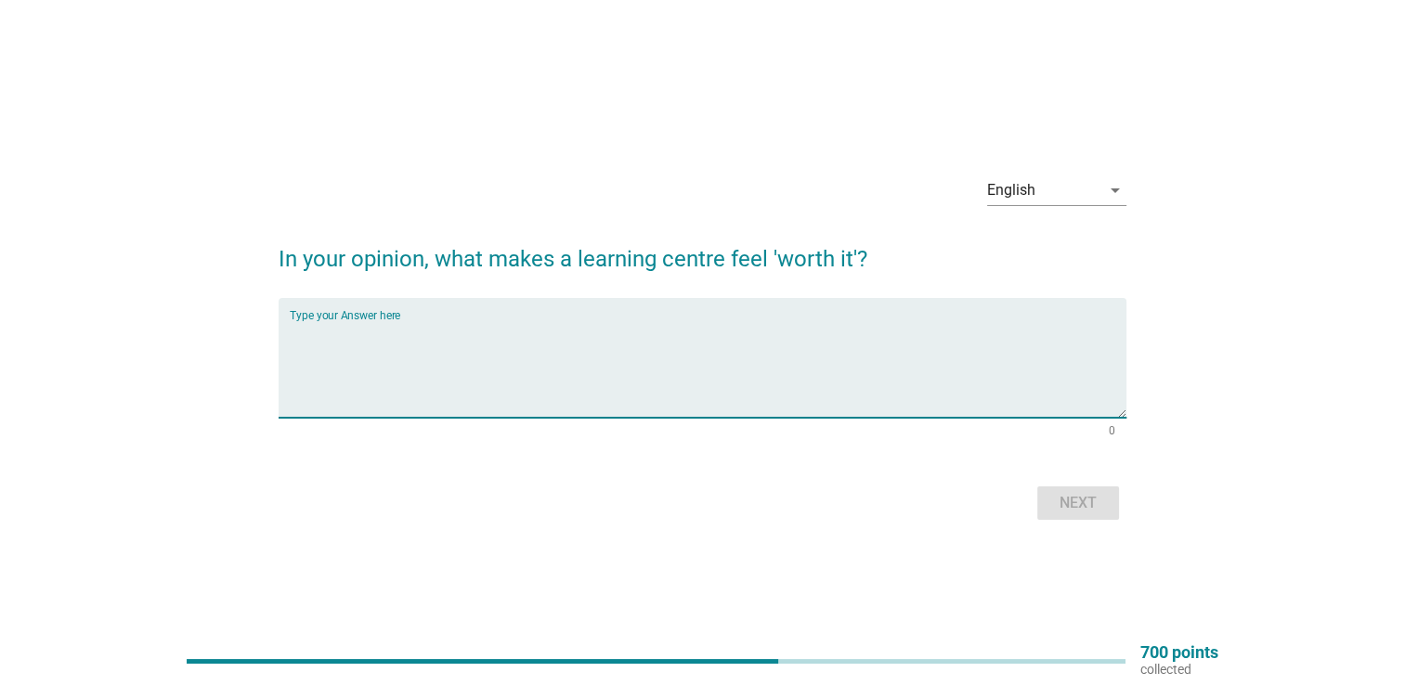
paste textarea "its effectiveness in helping children master mathematics and reading skills"
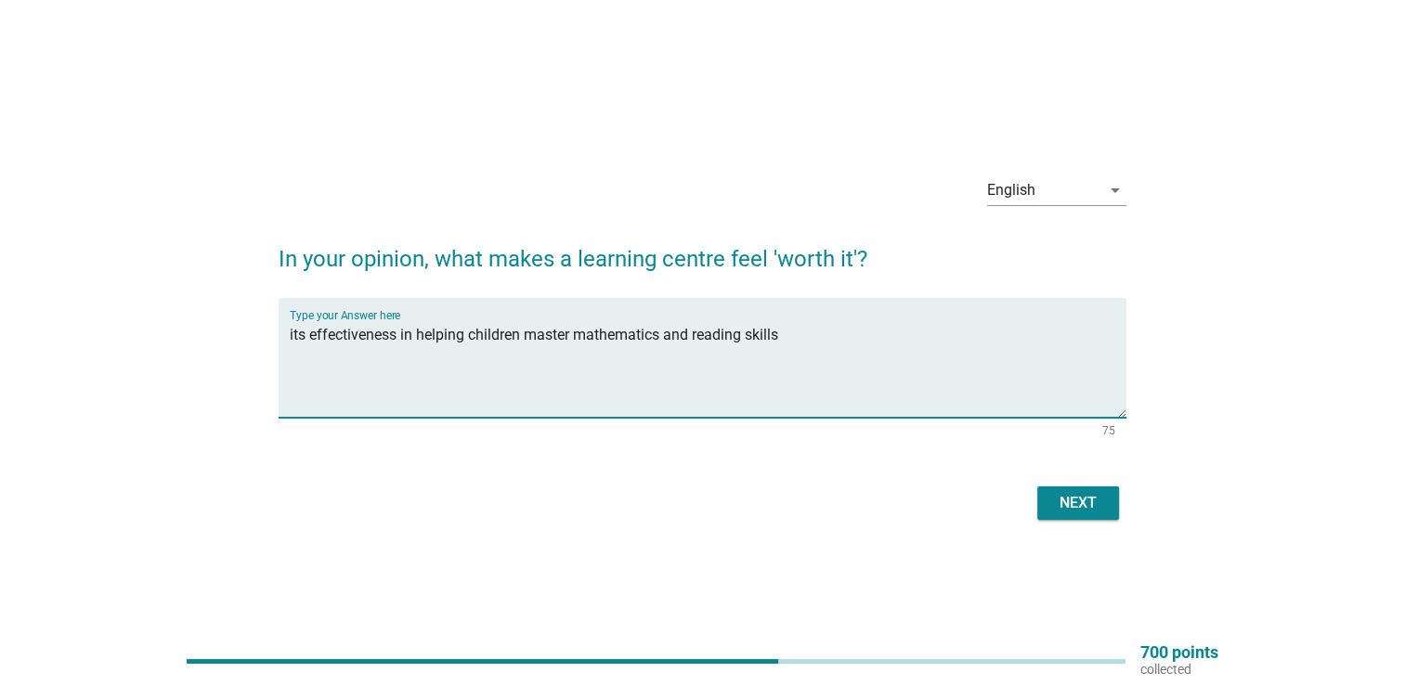
type textarea "its effectiveness in helping children master mathematics and reading skills"
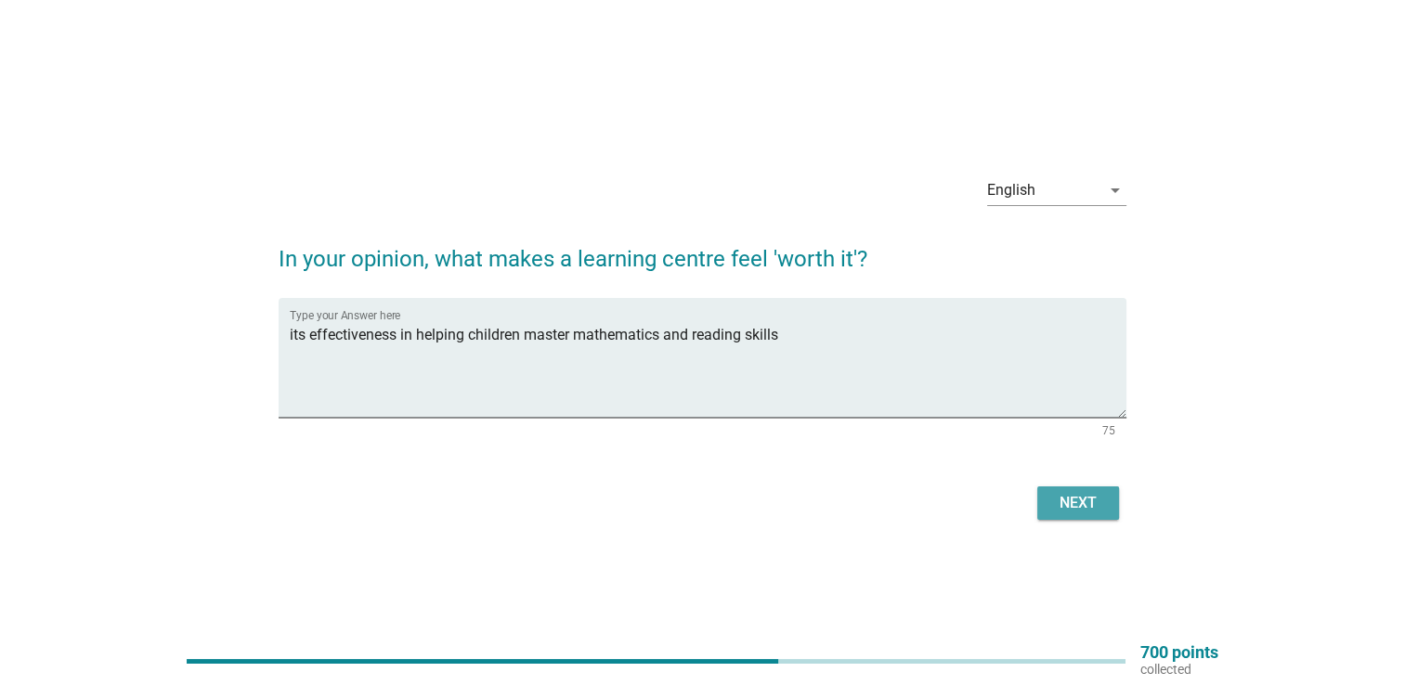
click at [1037, 501] on button "Next" at bounding box center [1078, 502] width 82 height 33
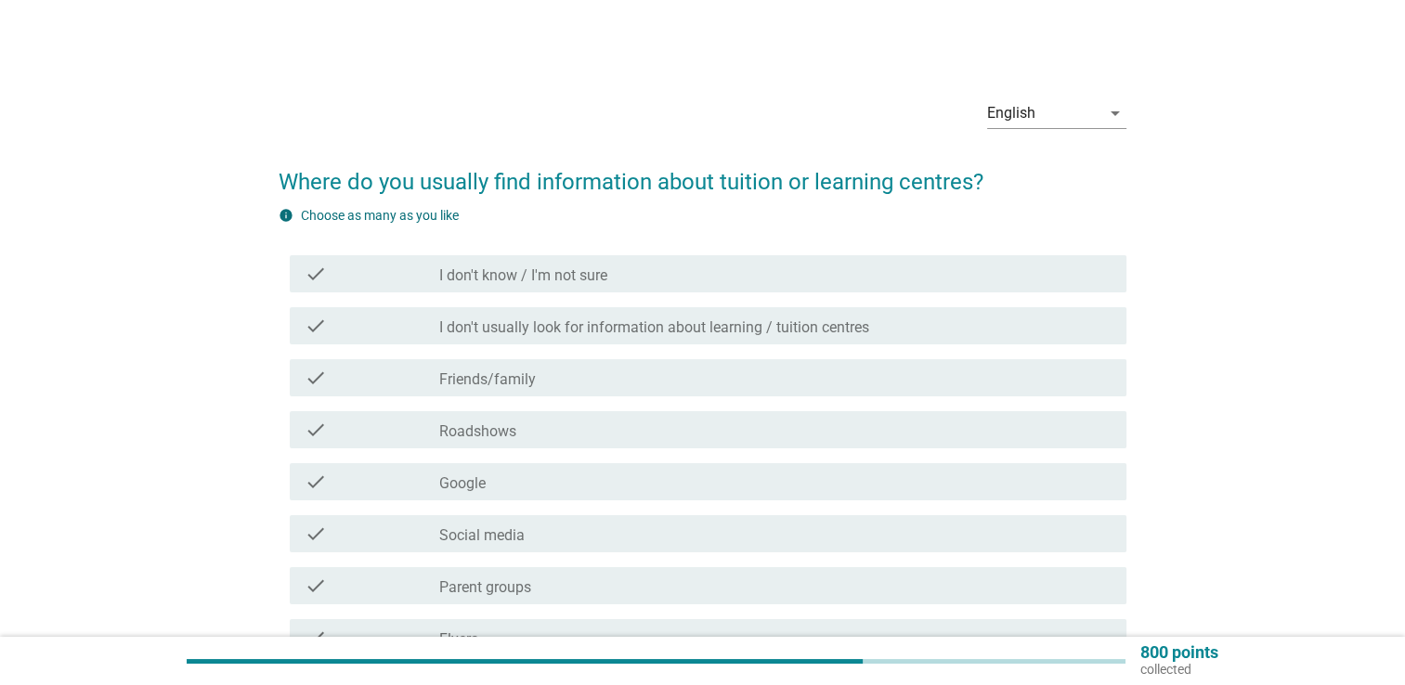
click at [735, 476] on div "check_box_outline_blank Google" at bounding box center [775, 482] width 672 height 22
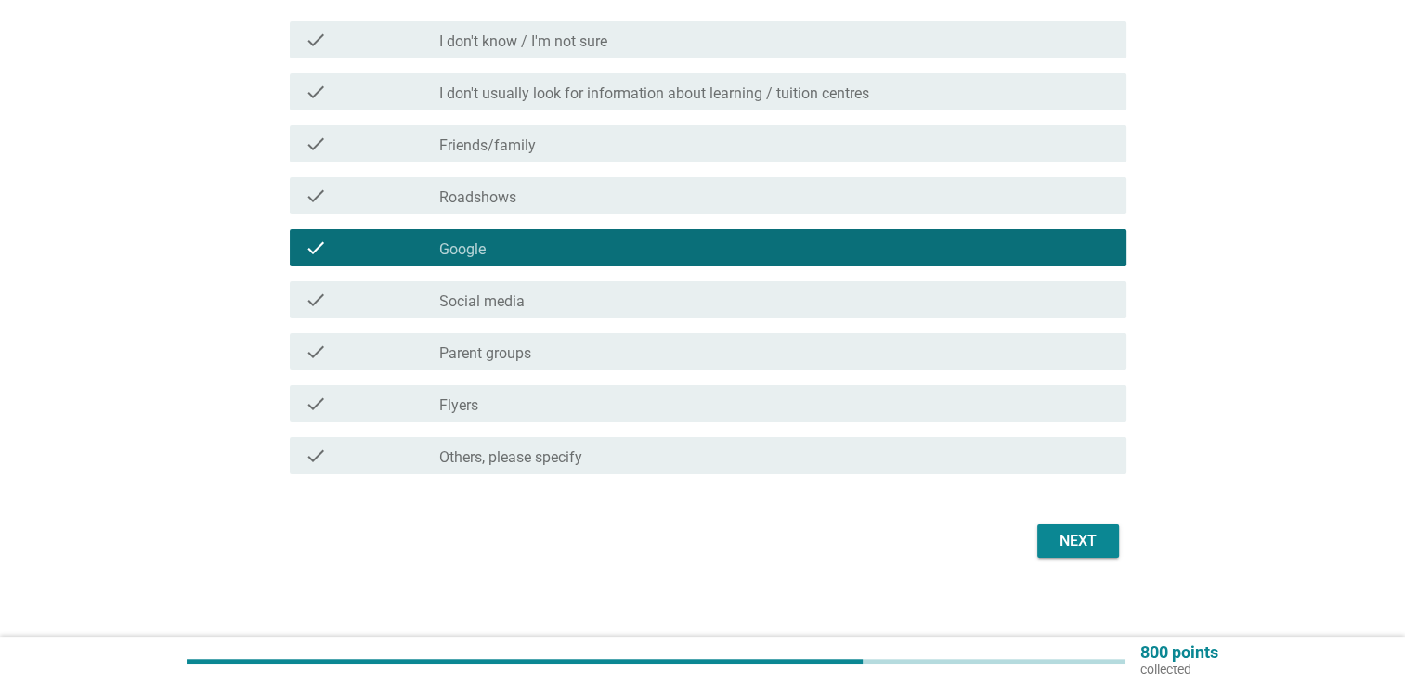
scroll to position [243, 0]
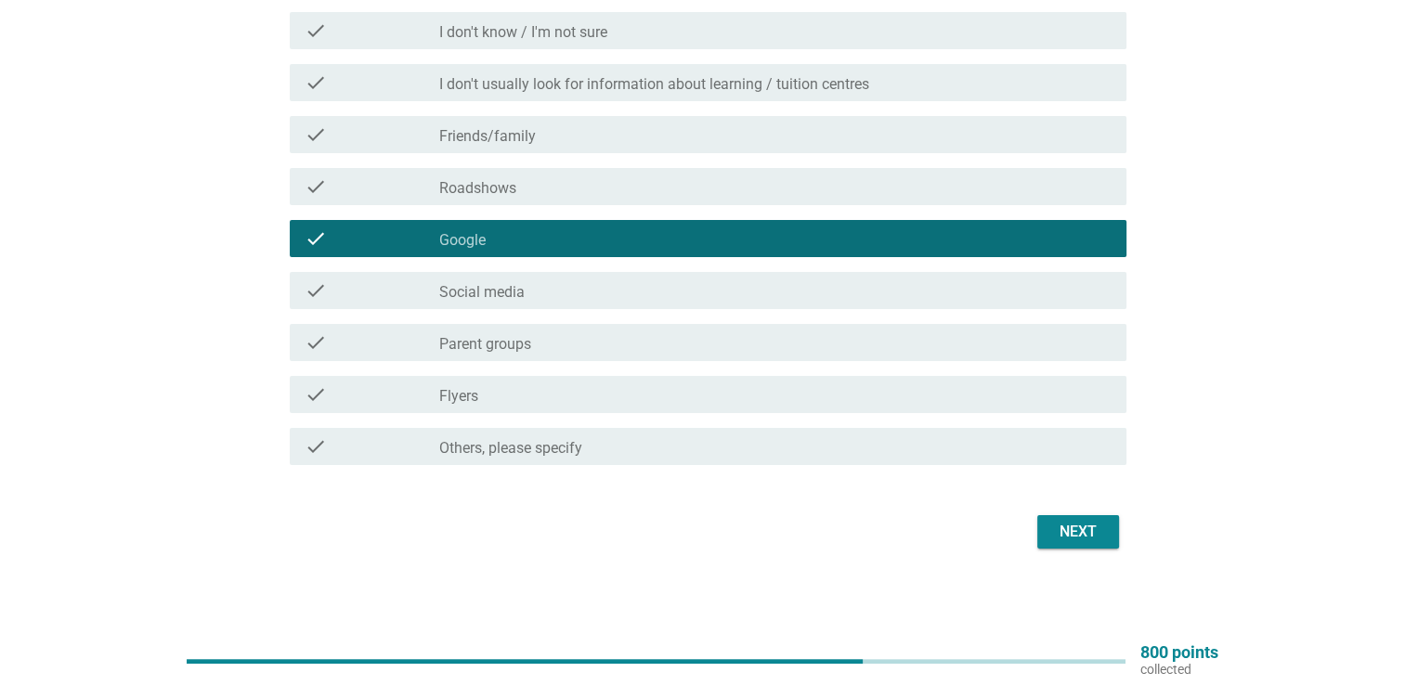
click at [1054, 538] on div "Next" at bounding box center [1078, 532] width 52 height 22
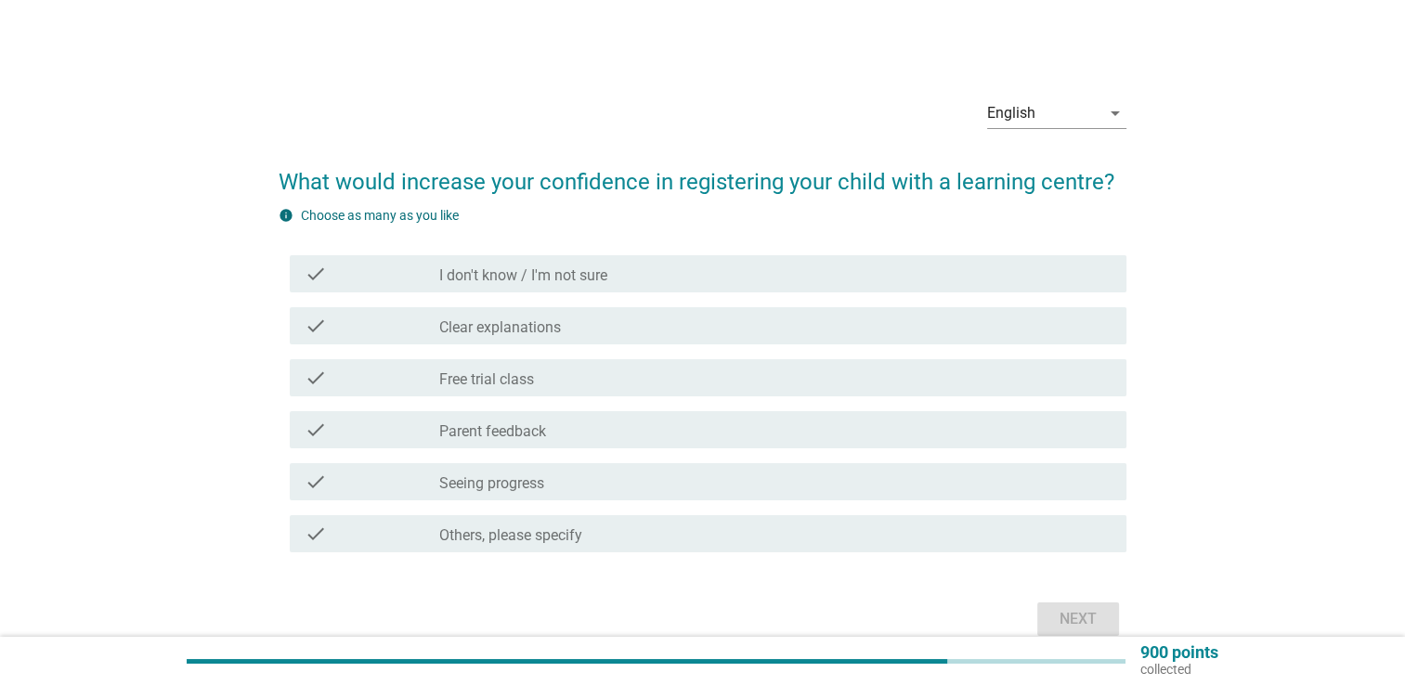
click at [661, 387] on div "check_box_outline_blank Free trial class" at bounding box center [775, 378] width 672 height 22
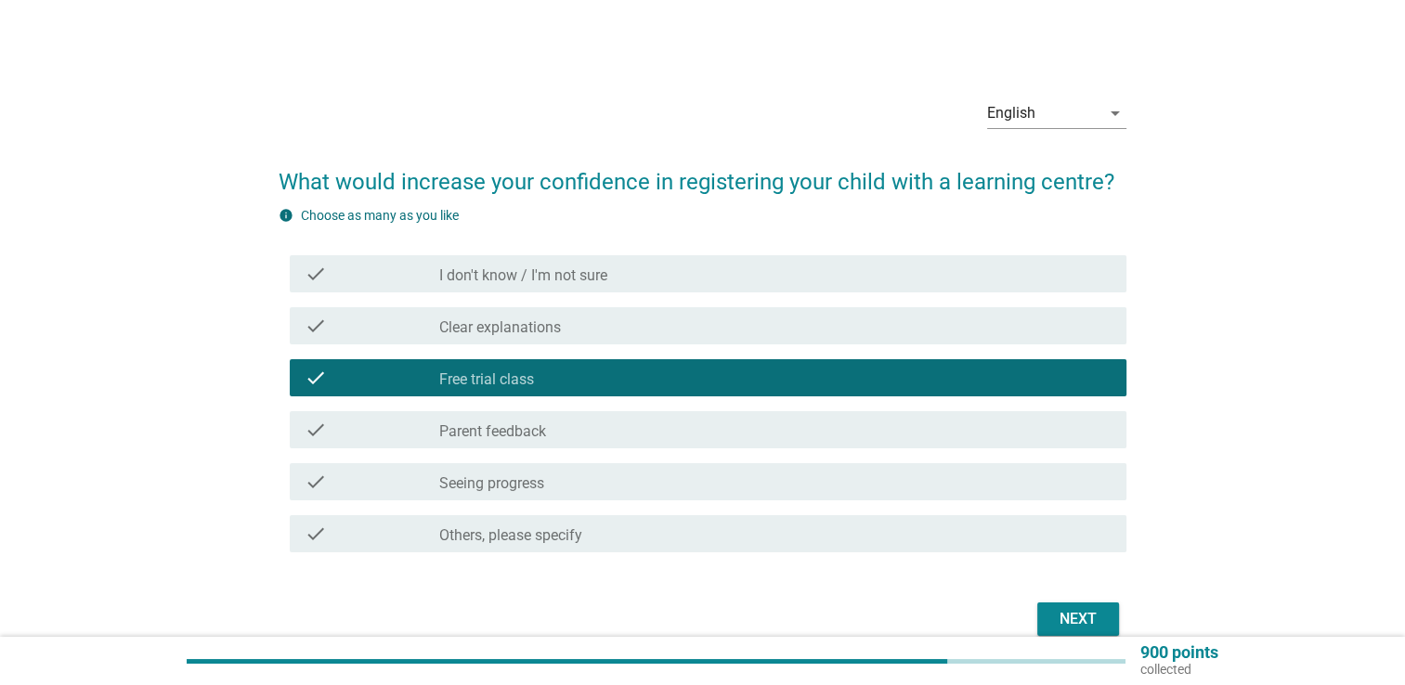
click at [702, 331] on div "check_box_outline_blank Clear explanations" at bounding box center [775, 326] width 672 height 22
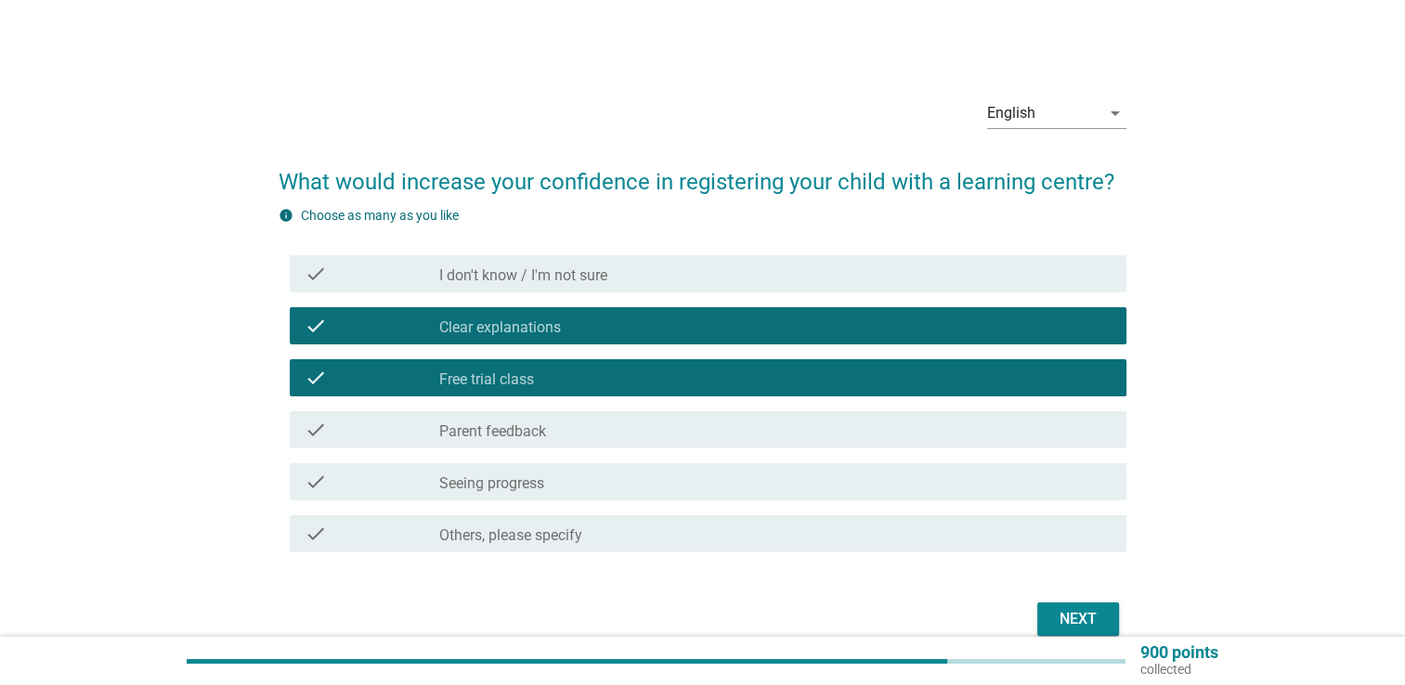
click at [713, 429] on div "check_box_outline_blank Parent feedback" at bounding box center [775, 430] width 672 height 22
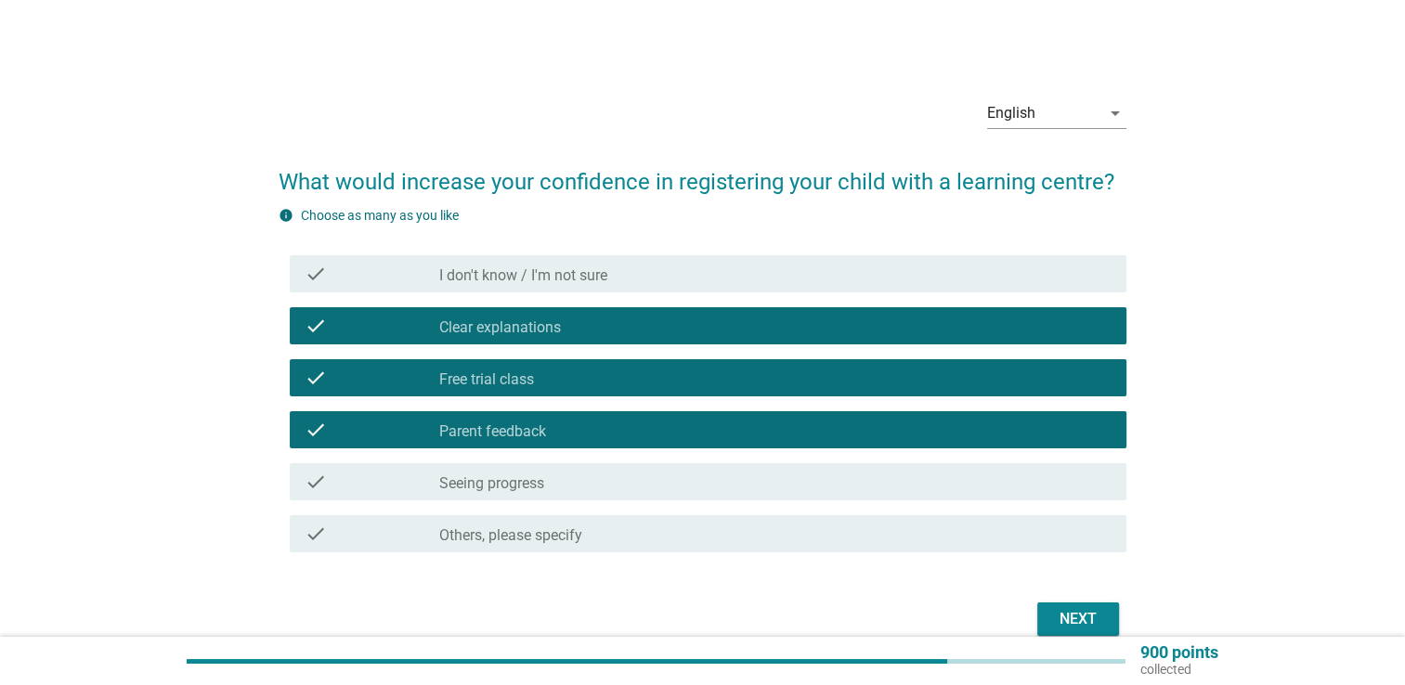
click at [1111, 620] on button "Next" at bounding box center [1078, 619] width 82 height 33
click at [1040, 628] on div "Next" at bounding box center [703, 619] width 848 height 45
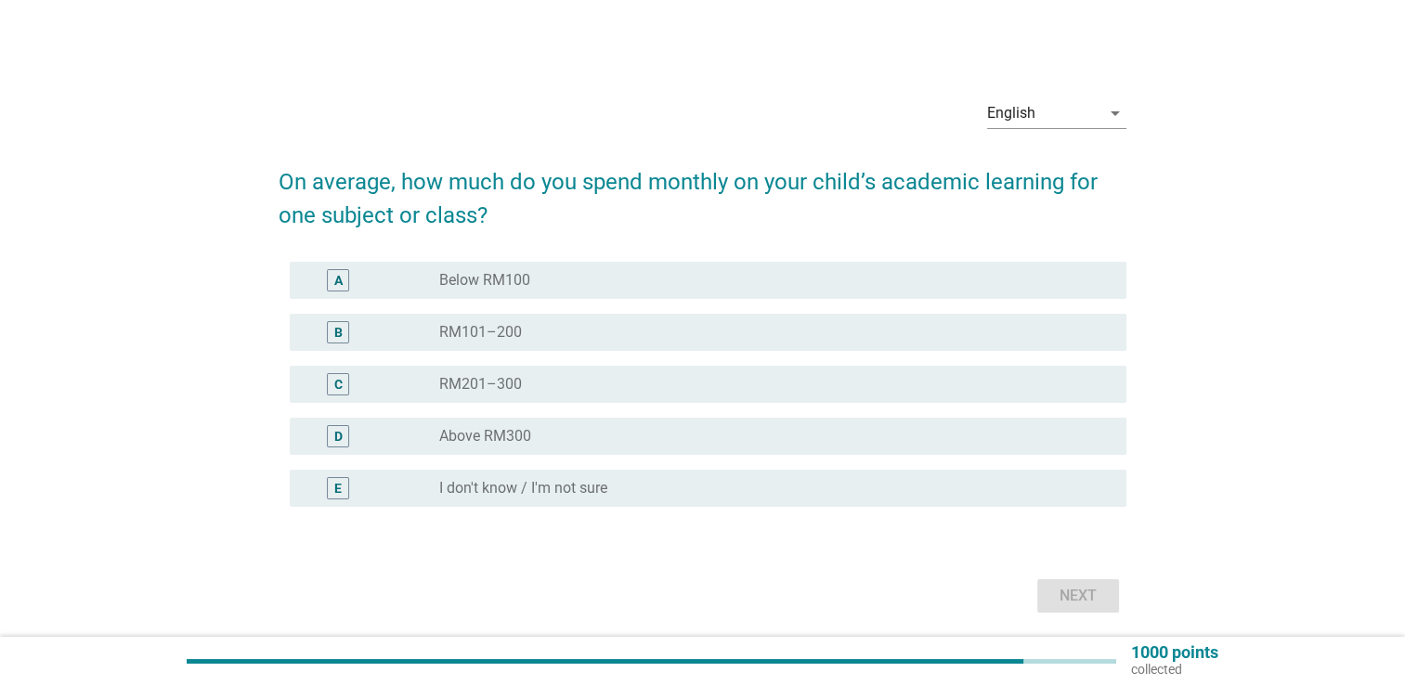
click at [729, 382] on div "radio_button_unchecked RM201–300" at bounding box center [767, 384] width 657 height 19
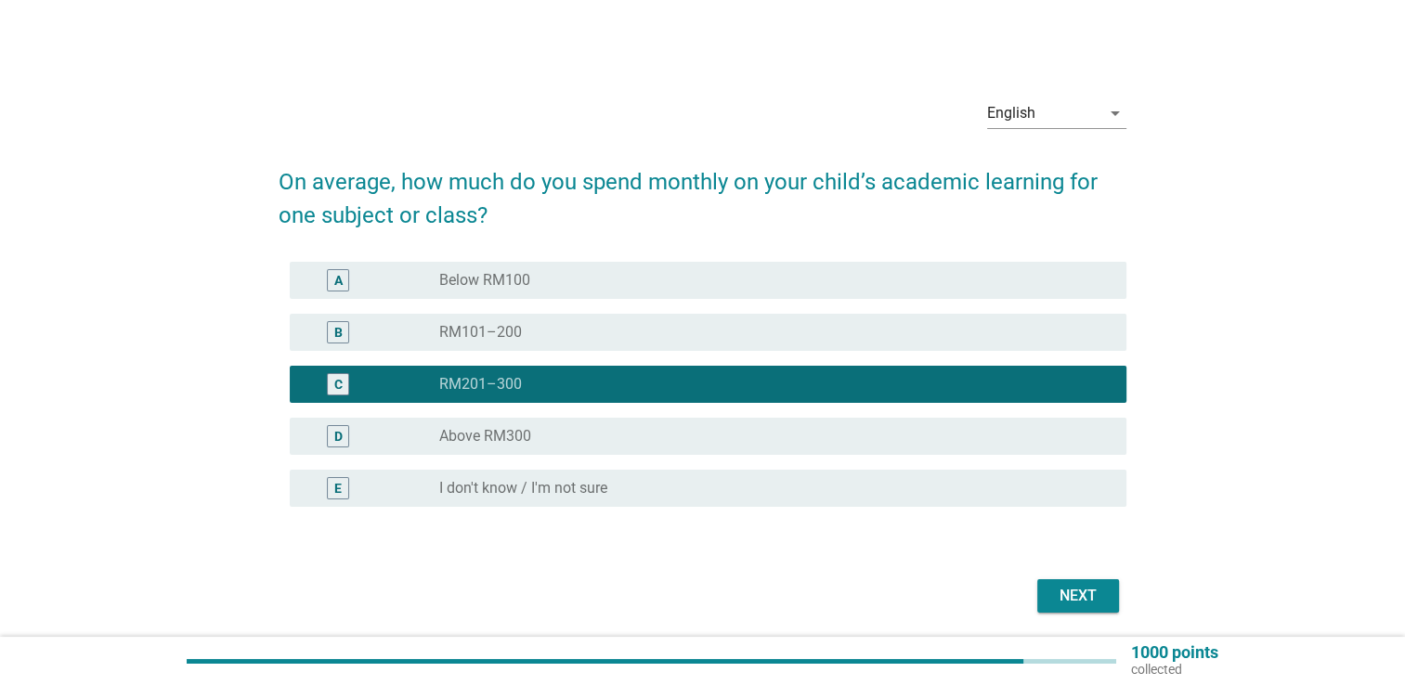
click at [869, 440] on div "radio_button_unchecked Above RM300" at bounding box center [767, 436] width 657 height 19
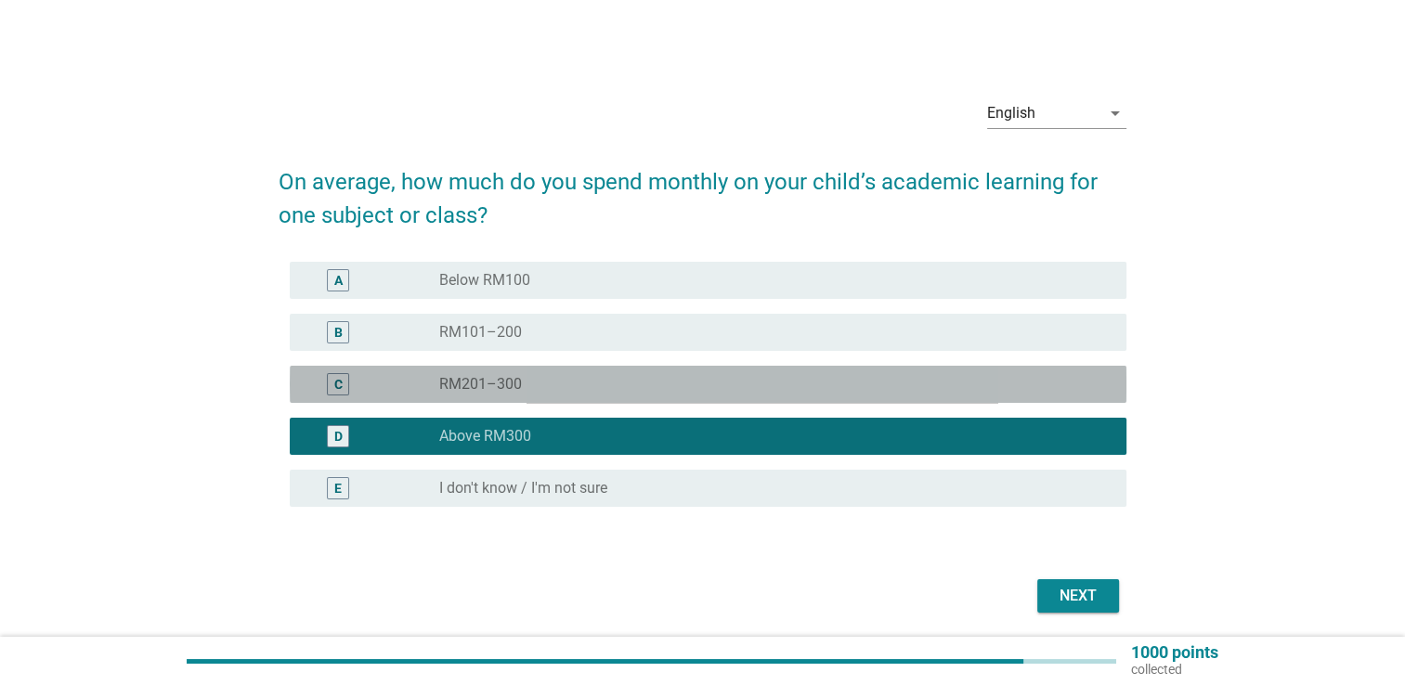
click at [917, 390] on div "radio_button_unchecked RM201–300" at bounding box center [767, 384] width 657 height 19
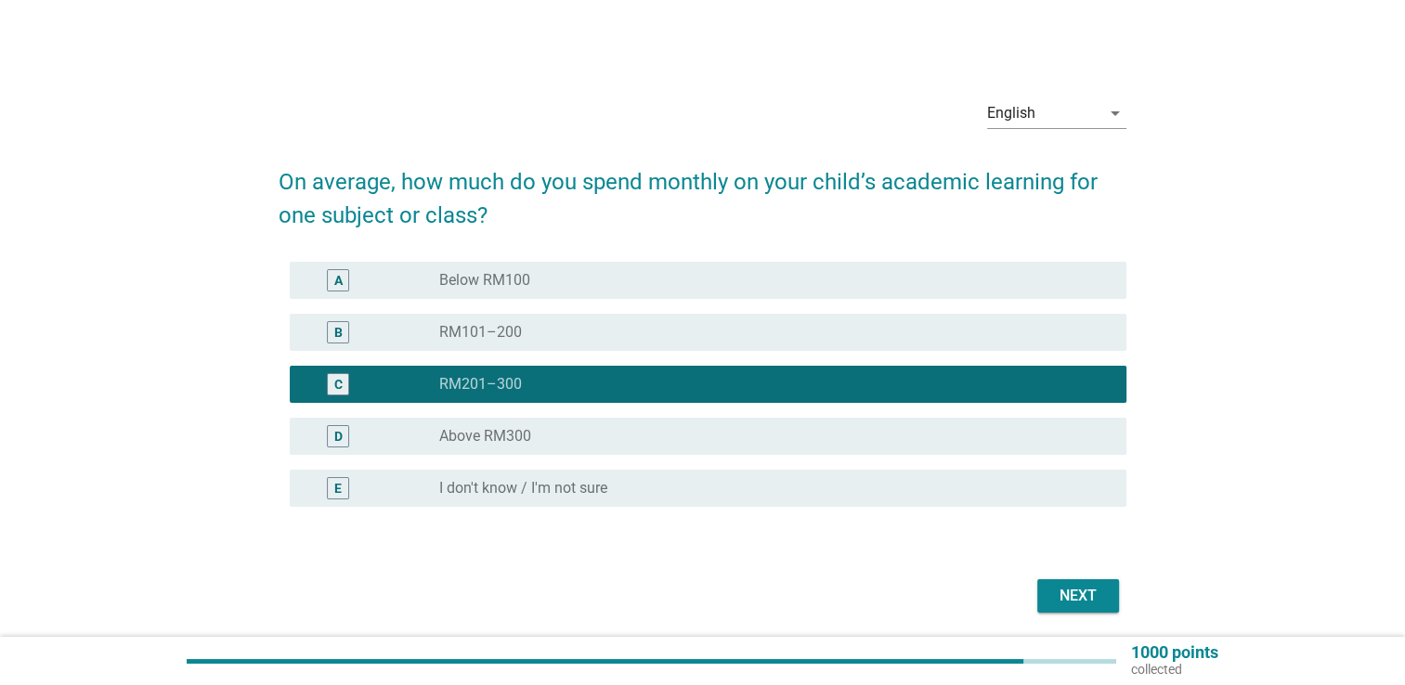
click at [1077, 593] on div "Next" at bounding box center [1078, 596] width 52 height 22
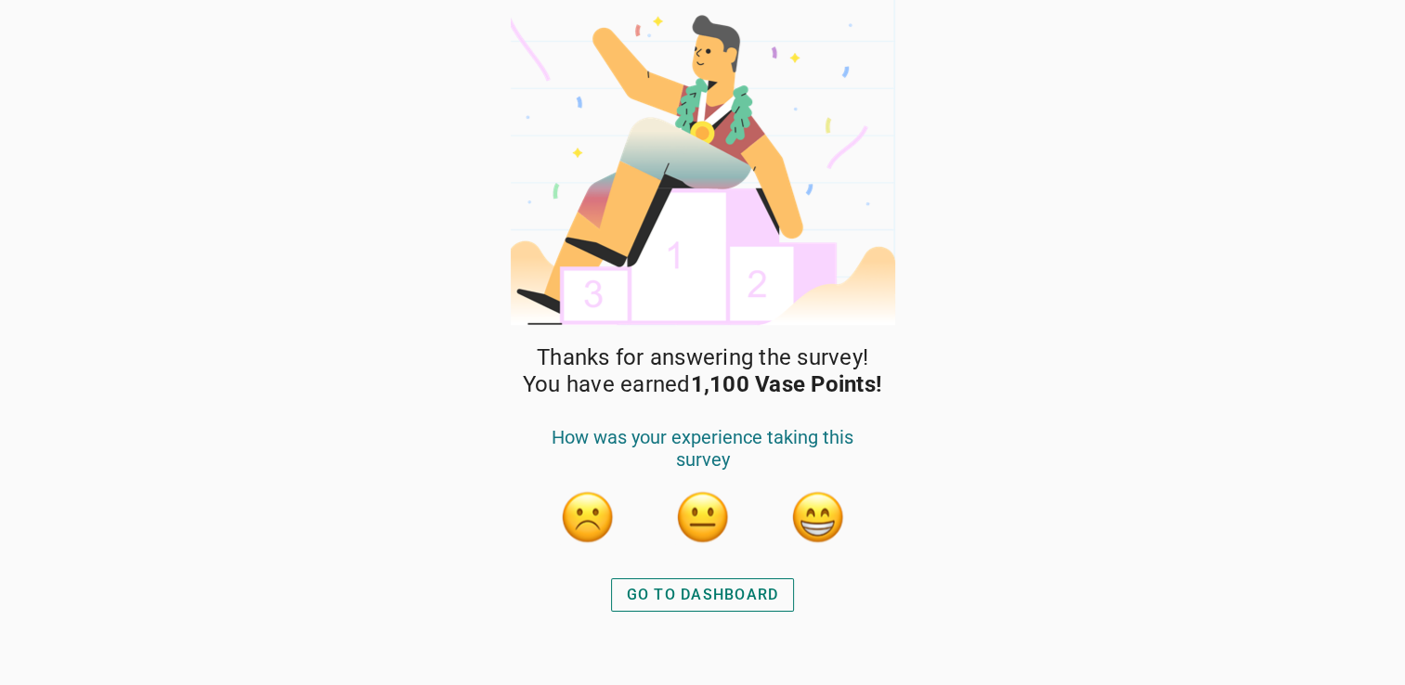
click at [820, 512] on button "button" at bounding box center [818, 517] width 56 height 56
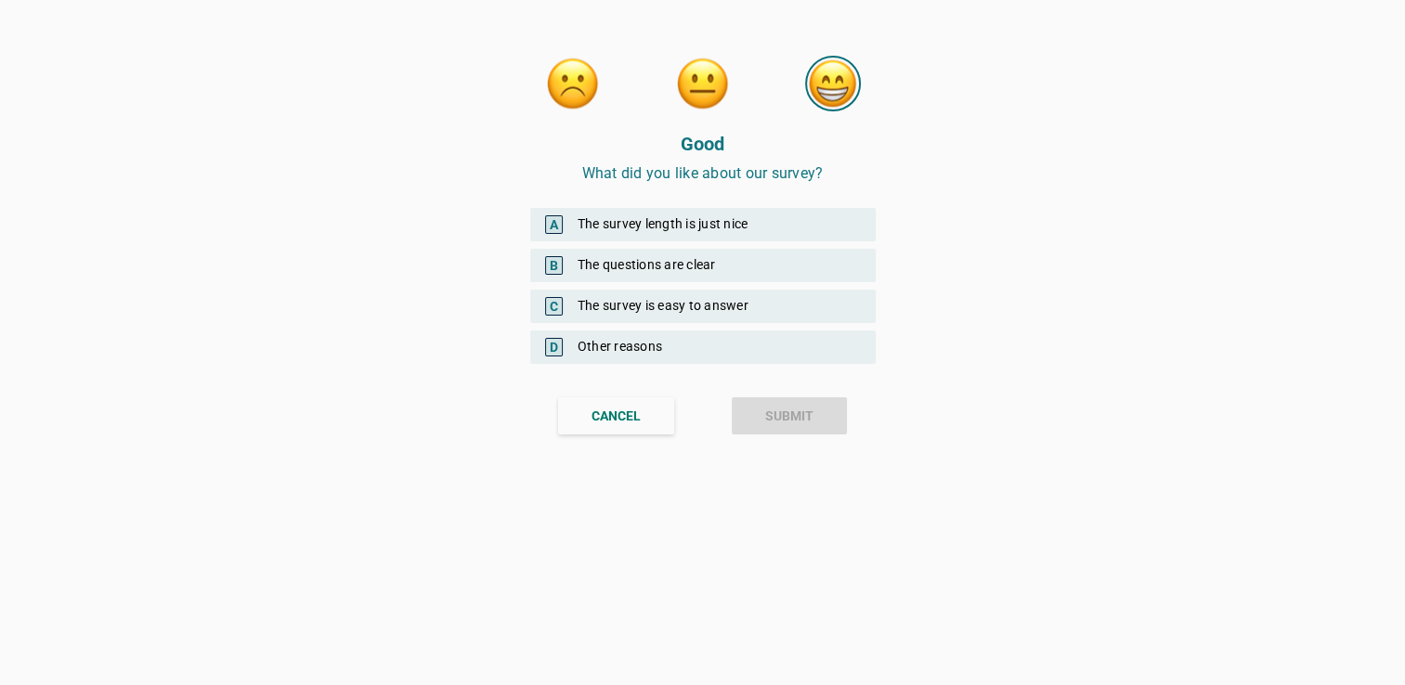
click at [706, 224] on div "A The survey length is just nice" at bounding box center [702, 224] width 345 height 33
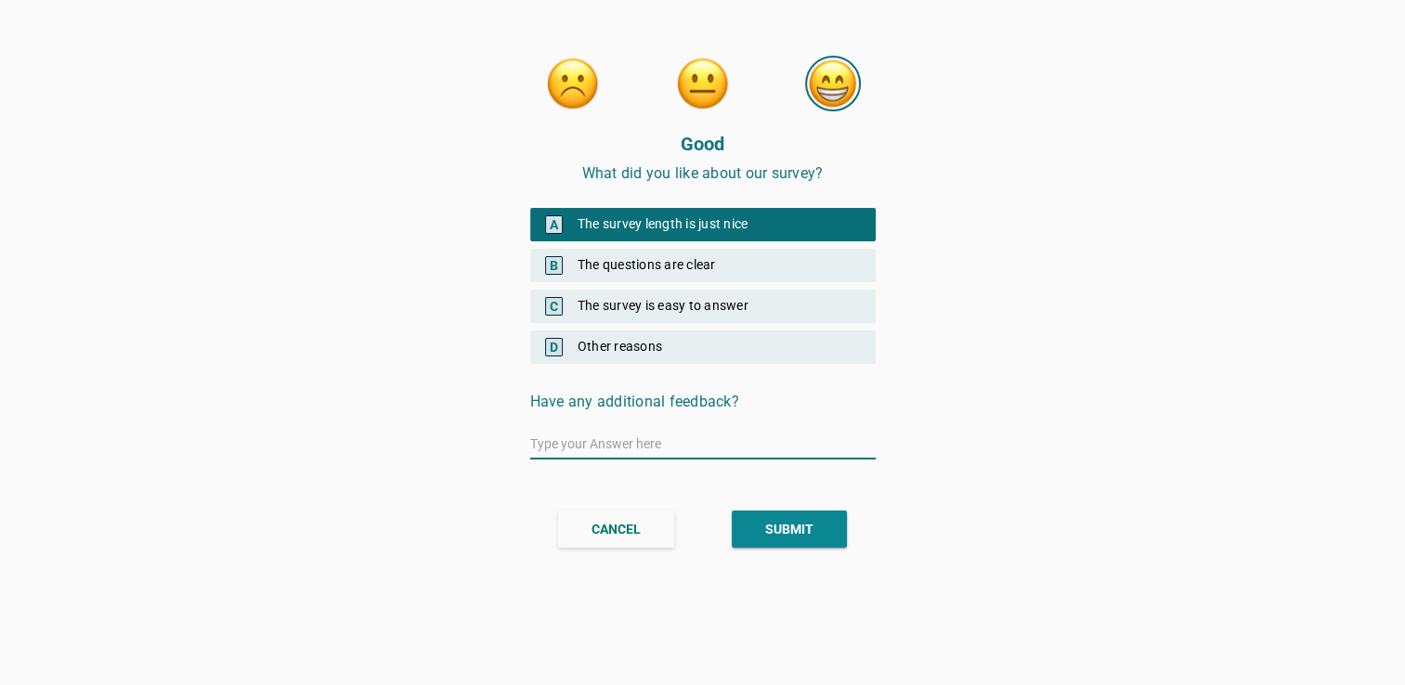
drag, startPoint x: 706, startPoint y: 256, endPoint x: 703, endPoint y: 278, distance: 21.5
click at [706, 258] on div "B The questions are clear" at bounding box center [702, 265] width 345 height 33
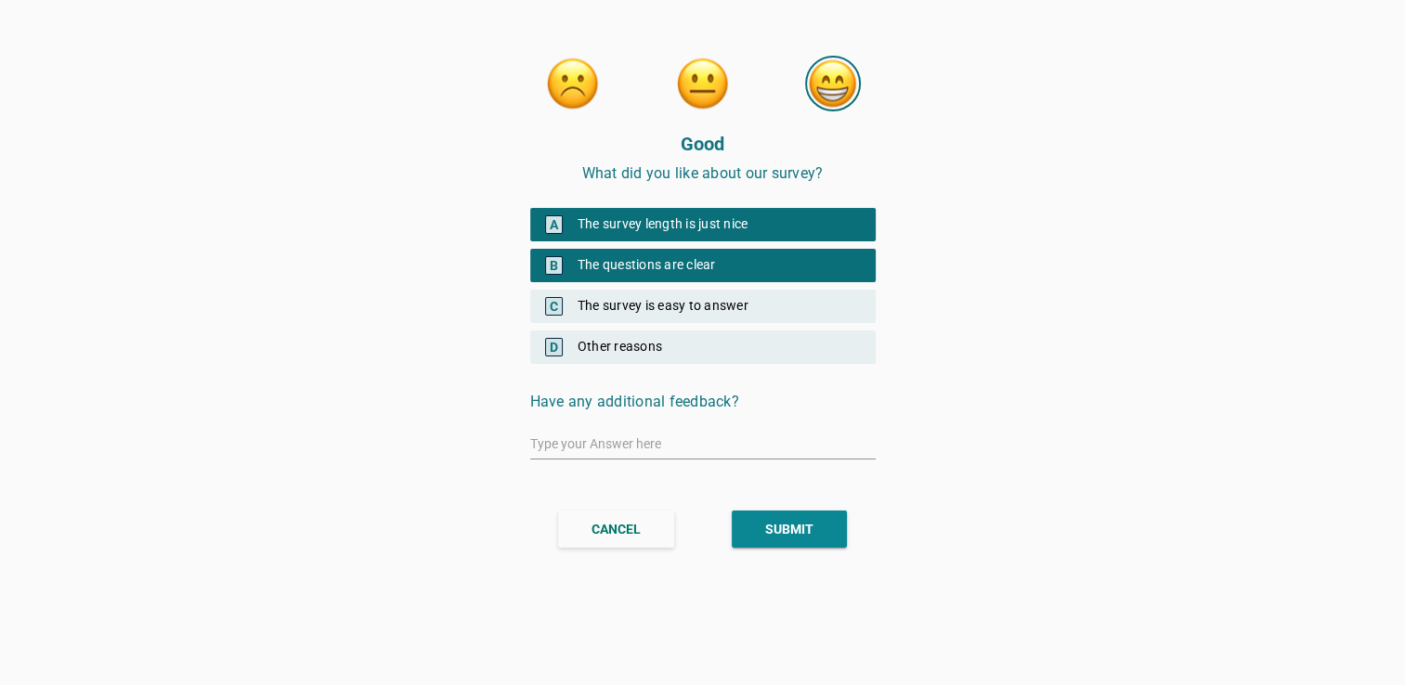
click at [700, 288] on div "A The survey length is just nice B The questions are clear C The survey is easy…" at bounding box center [702, 275] width 345 height 178
click at [706, 304] on div "C The survey is easy to answer" at bounding box center [702, 306] width 345 height 33
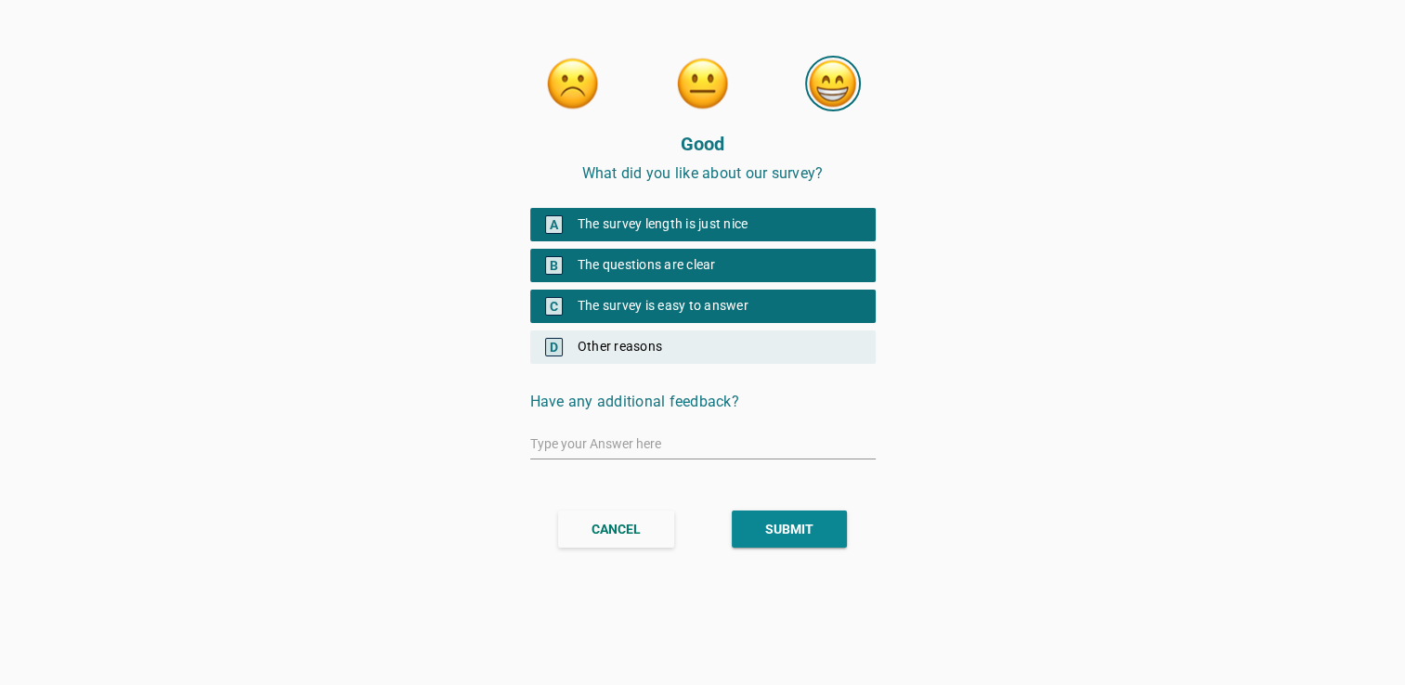
click at [813, 521] on button "SUBMIT" at bounding box center [789, 529] width 115 height 37
